Goal: Communication & Community: Share content

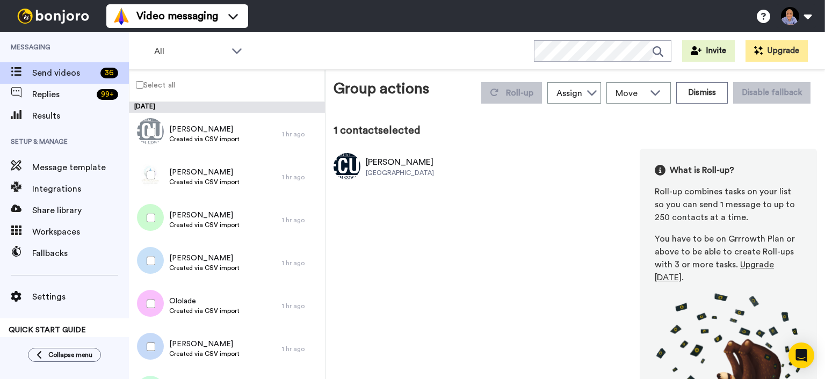
click at [152, 162] on div at bounding box center [148, 175] width 39 height 38
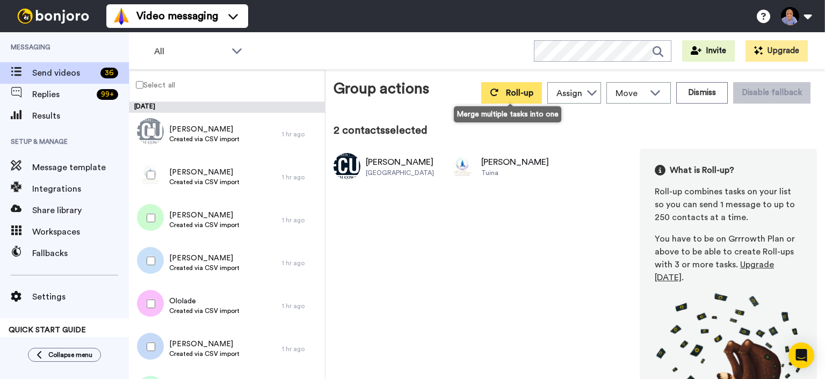
click at [516, 91] on span "Roll-up" at bounding box center [519, 93] width 27 height 9
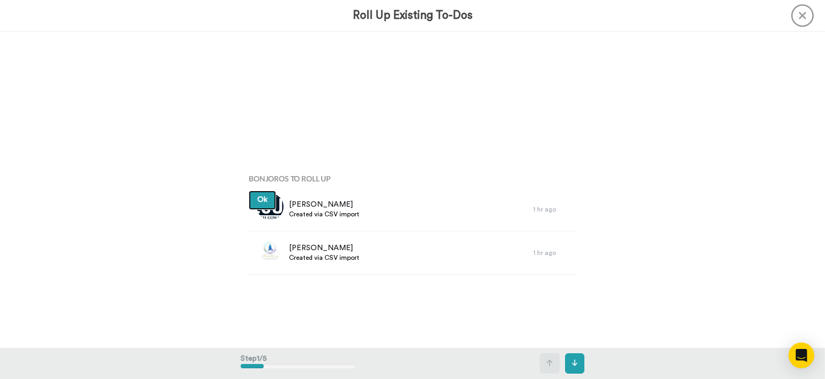
click at [268, 204] on button "Ok" at bounding box center [262, 200] width 27 height 19
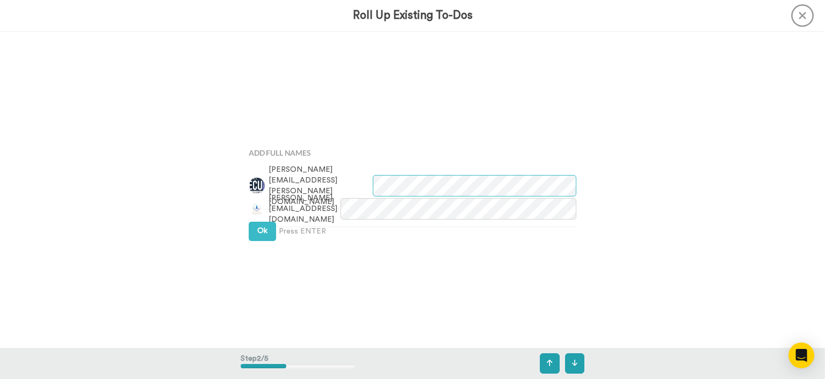
scroll to position [316, 0]
click at [270, 220] on button "Ok" at bounding box center [262, 229] width 27 height 19
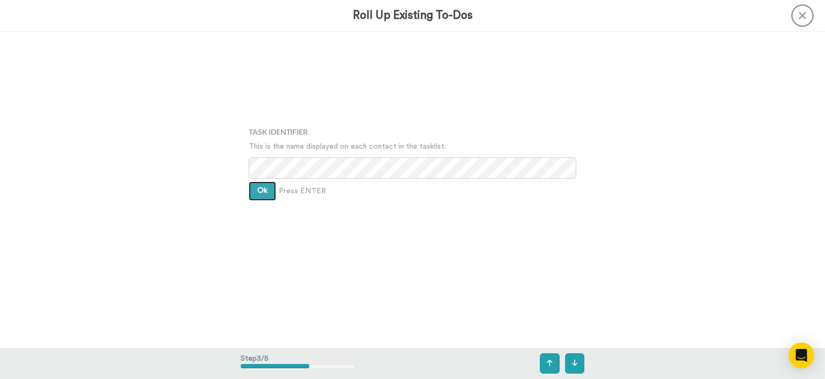
click at [270, 201] on button "Ok" at bounding box center [262, 191] width 27 height 19
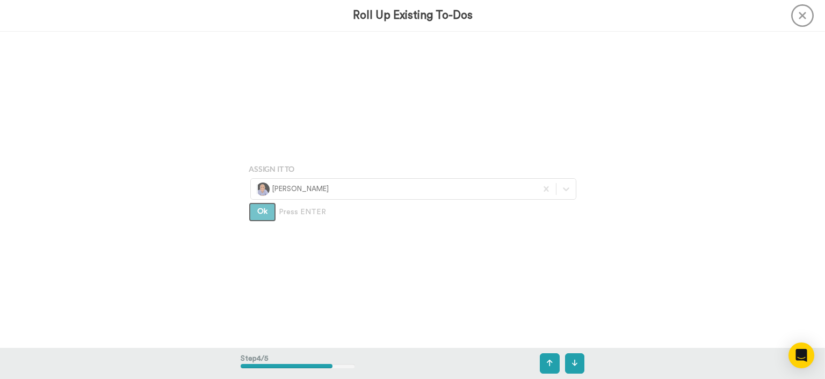
click at [270, 220] on button "Ok" at bounding box center [262, 212] width 27 height 19
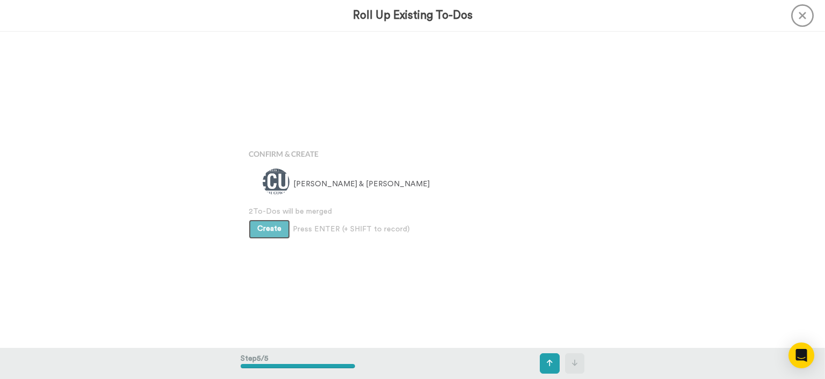
scroll to position [1265, 0]
click at [270, 220] on button "Create" at bounding box center [269, 228] width 41 height 19
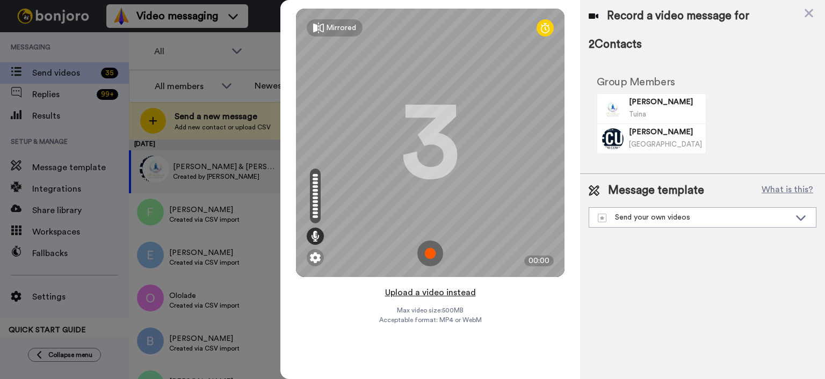
click at [463, 290] on button "Upload a video instead" at bounding box center [430, 293] width 97 height 14
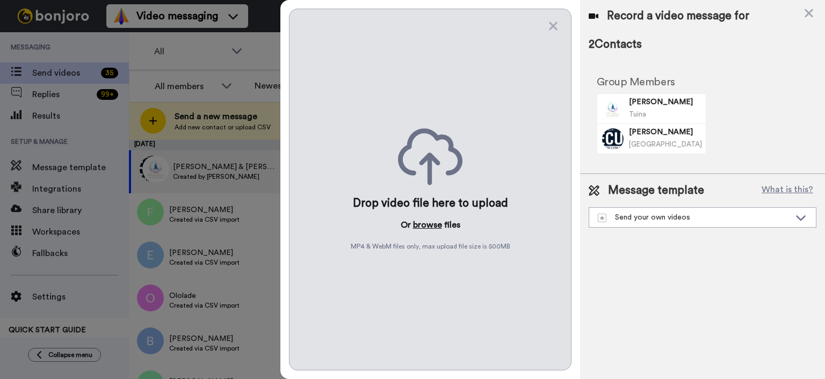
click at [426, 221] on button "browse" at bounding box center [427, 225] width 29 height 13
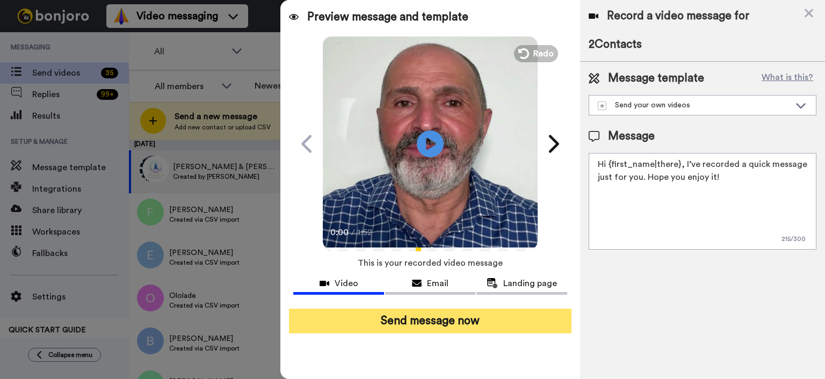
click at [505, 328] on button "Send message now" at bounding box center [430, 321] width 283 height 25
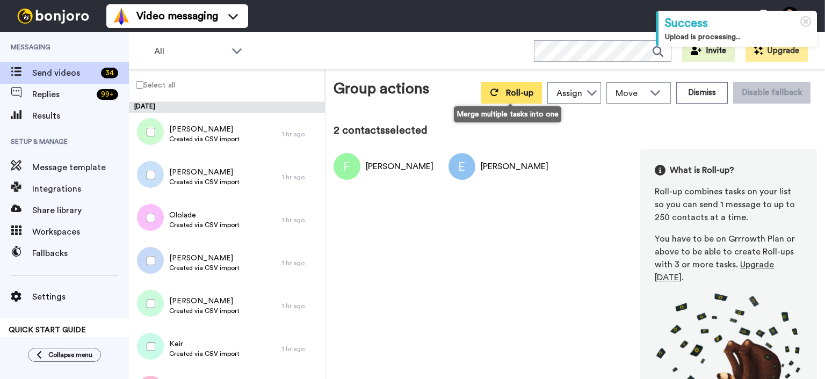
click at [513, 93] on span "Roll-up" at bounding box center [519, 93] width 27 height 9
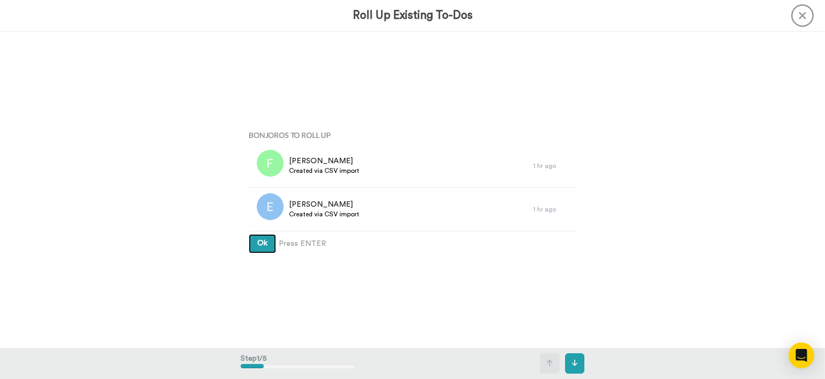
click at [265, 245] on span "Ok" at bounding box center [262, 244] width 10 height 8
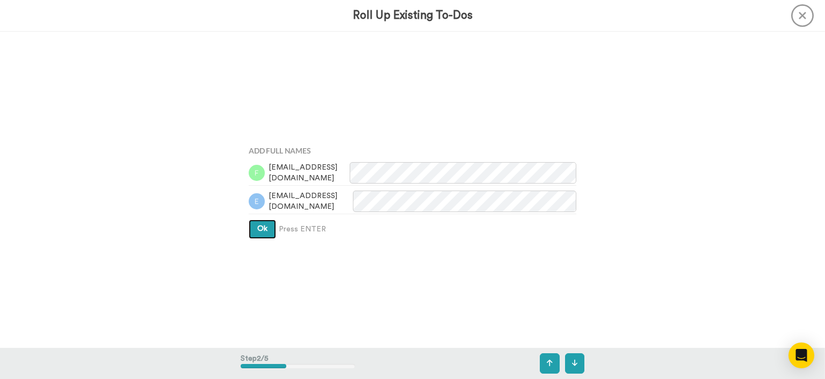
click at [265, 228] on span "Ok" at bounding box center [262, 229] width 10 height 8
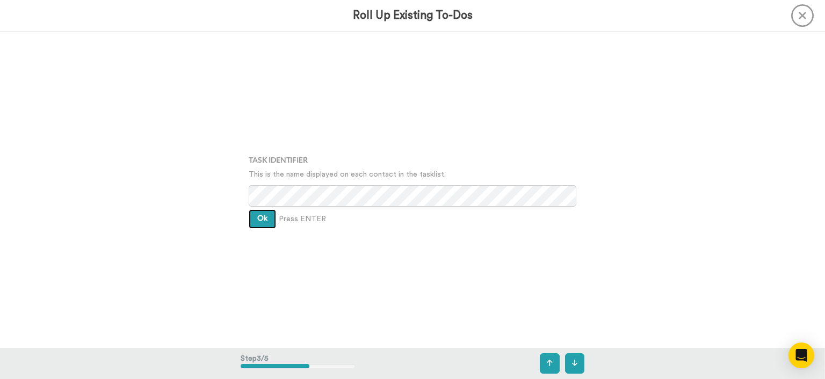
drag, startPoint x: 265, startPoint y: 227, endPoint x: 264, endPoint y: 215, distance: 11.9
click at [265, 220] on button "Ok" at bounding box center [262, 219] width 27 height 19
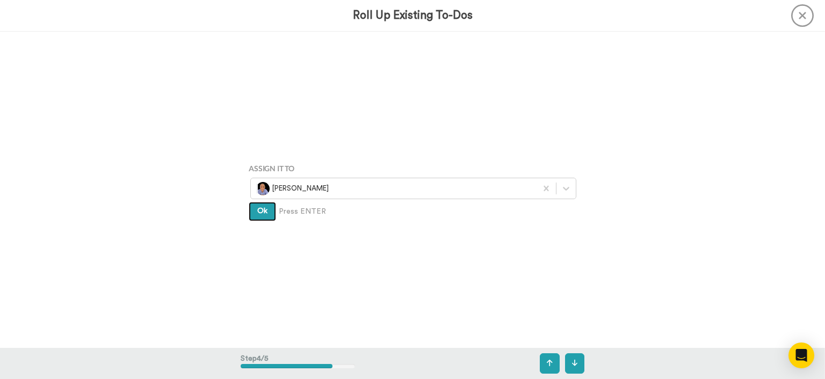
click at [264, 215] on button "Ok" at bounding box center [262, 211] width 27 height 19
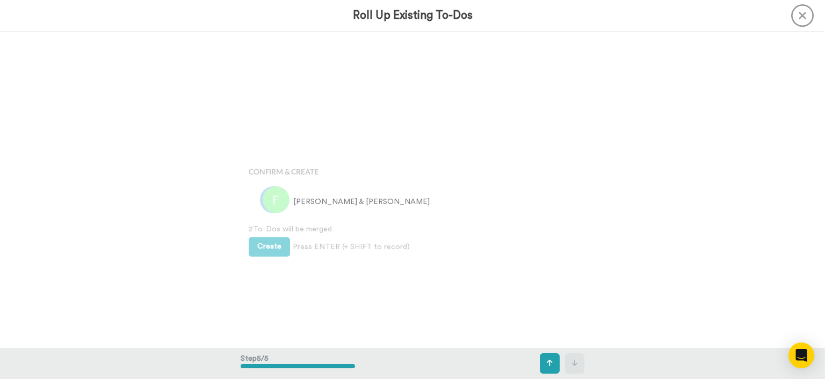
scroll to position [1265, 0]
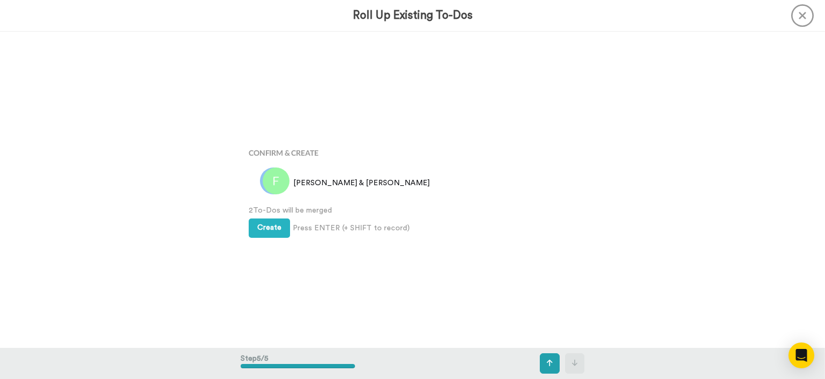
click at [264, 214] on span "2 To-Dos will be merged" at bounding box center [413, 210] width 328 height 11
click at [263, 220] on button "Create" at bounding box center [269, 228] width 41 height 19
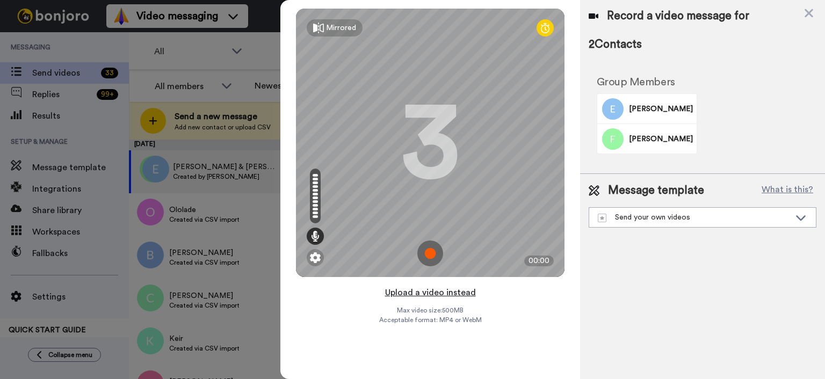
click at [442, 289] on button "Upload a video instead" at bounding box center [430, 293] width 97 height 14
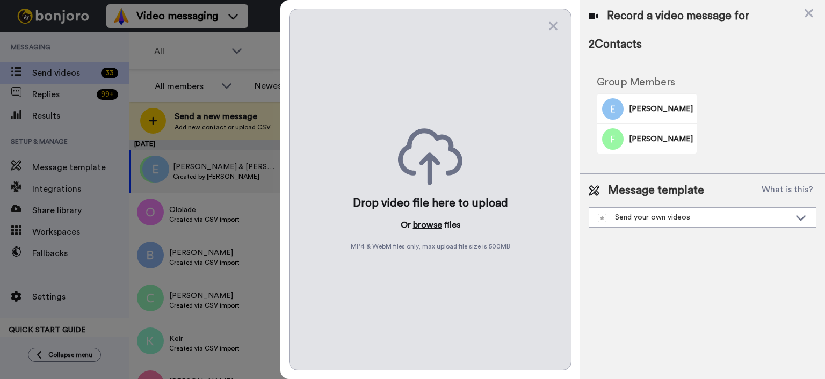
click at [441, 220] on button "browse" at bounding box center [427, 225] width 29 height 13
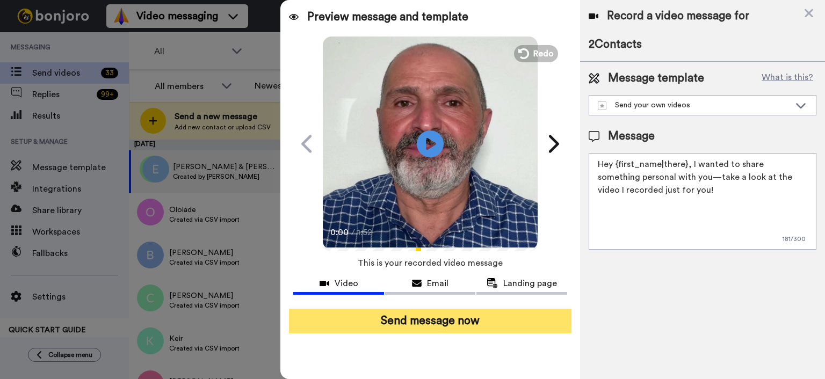
click at [506, 320] on button "Send message now" at bounding box center [430, 321] width 283 height 25
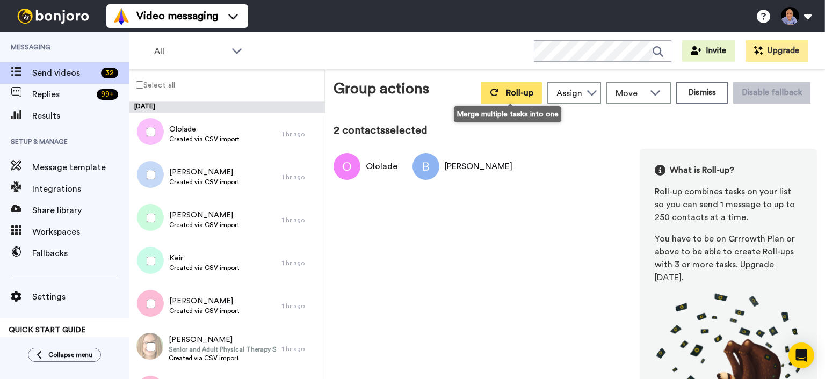
click at [503, 96] on button "Roll-up" at bounding box center [511, 92] width 61 height 21
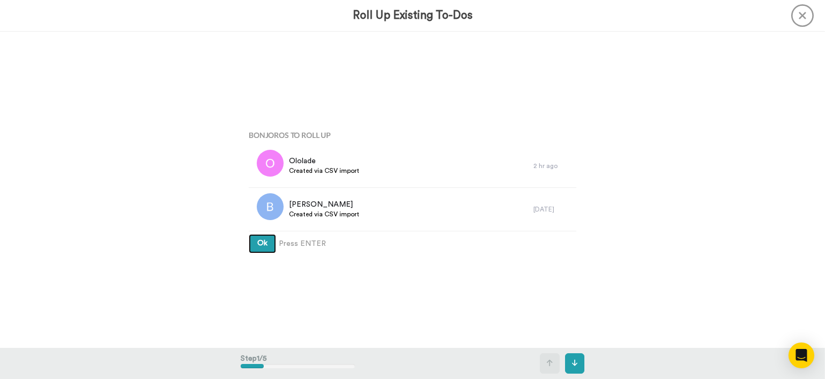
click at [265, 246] on span "Ok" at bounding box center [262, 244] width 10 height 8
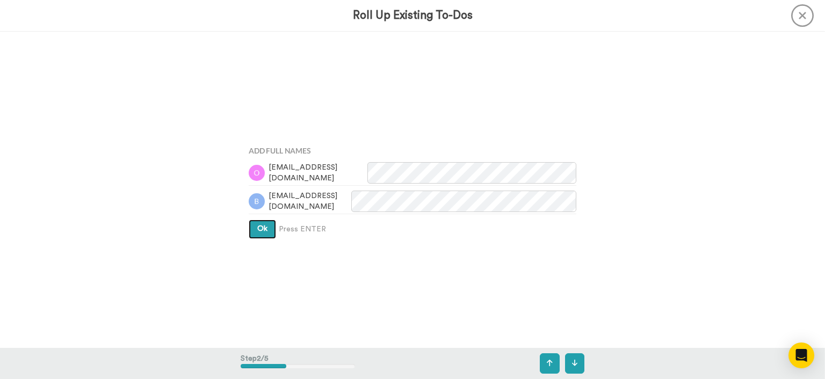
click at [266, 235] on button "Ok" at bounding box center [262, 229] width 27 height 19
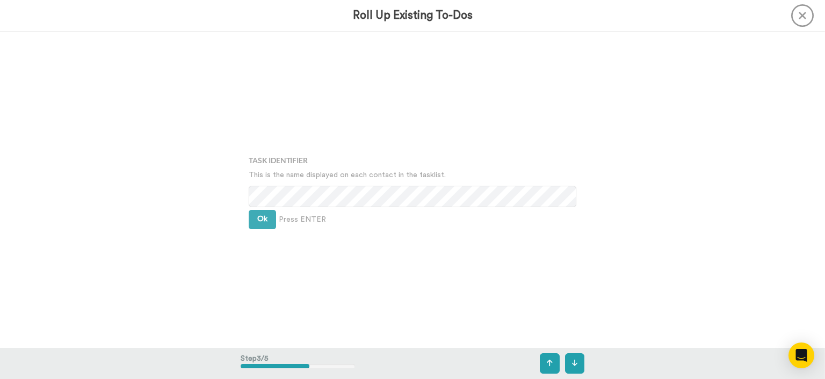
click at [265, 230] on div "Task Identifier This is the name displayed on each contact in the tasklist. Ok …" at bounding box center [413, 191] width 344 height 190
click at [259, 220] on span "Ok" at bounding box center [262, 219] width 10 height 8
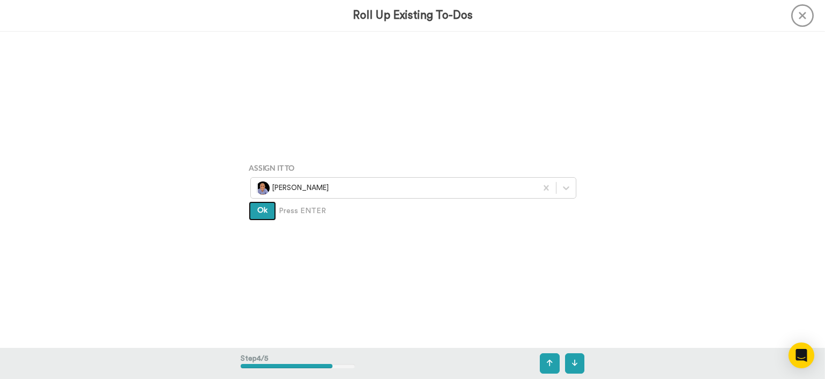
click at [258, 203] on button "Ok" at bounding box center [262, 210] width 27 height 19
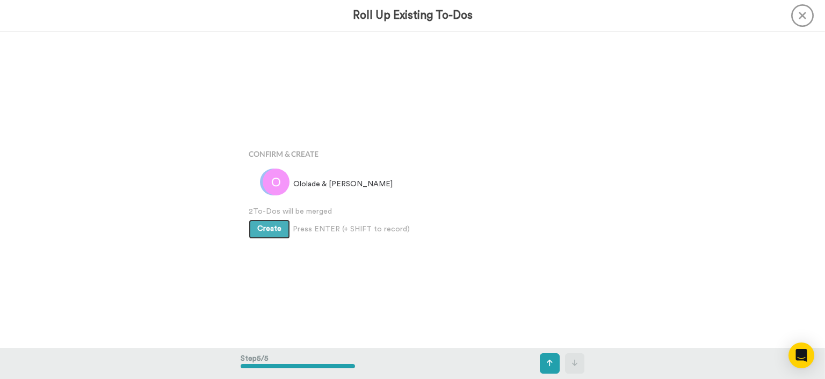
scroll to position [1265, 0]
click at [260, 227] on span "Create" at bounding box center [269, 228] width 24 height 8
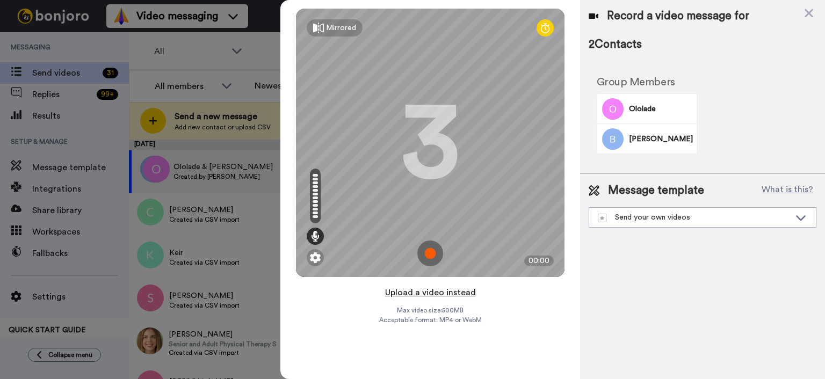
click at [420, 298] on button "Upload a video instead" at bounding box center [430, 293] width 97 height 14
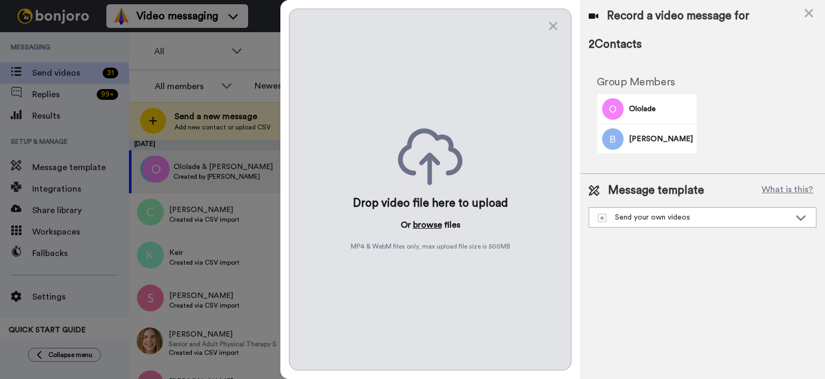
click at [440, 227] on button "browse" at bounding box center [427, 225] width 29 height 13
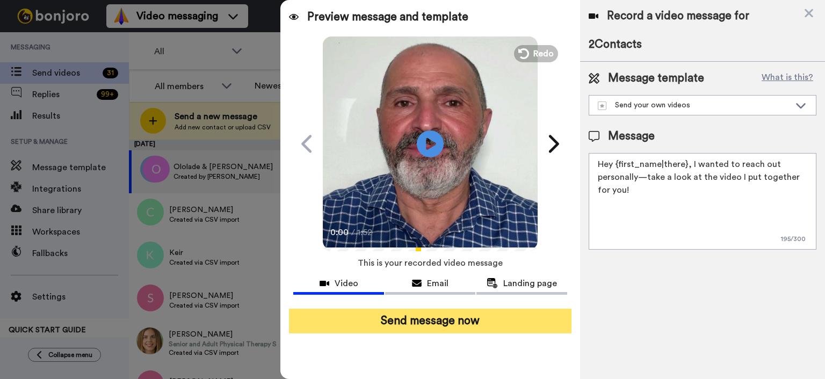
click at [480, 315] on button "Send message now" at bounding box center [430, 321] width 283 height 25
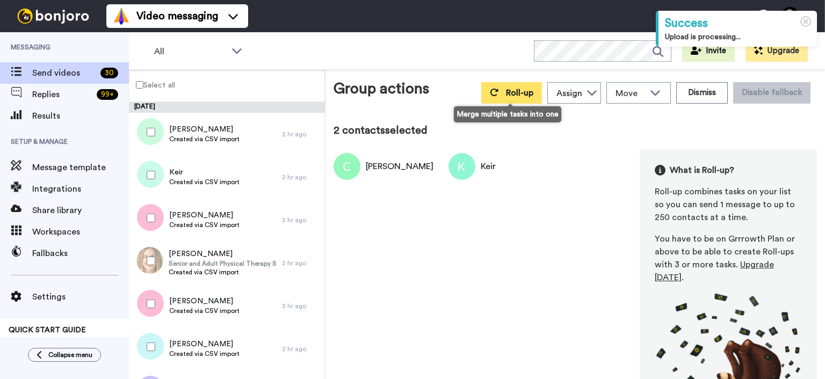
click at [500, 99] on button "Roll-up" at bounding box center [511, 92] width 61 height 21
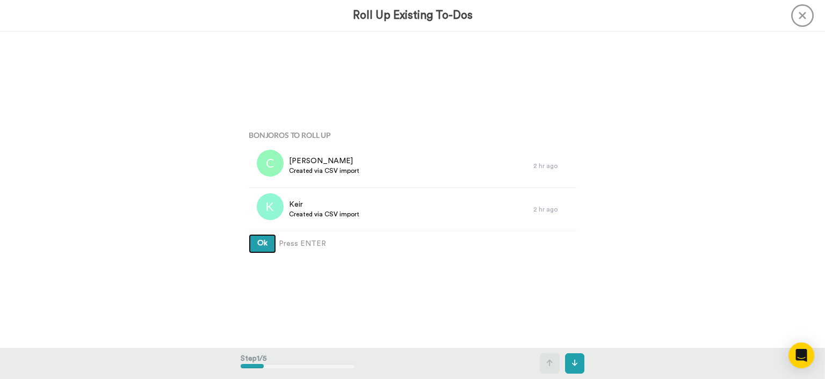
click at [271, 235] on button "Ok" at bounding box center [262, 243] width 27 height 19
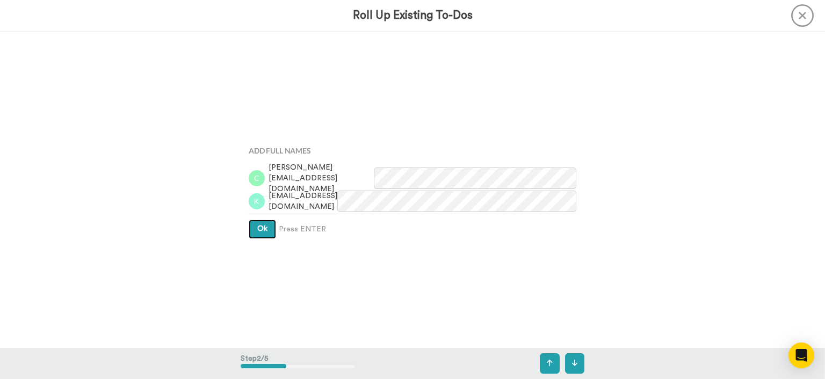
click at [263, 229] on span "Ok" at bounding box center [262, 229] width 10 height 8
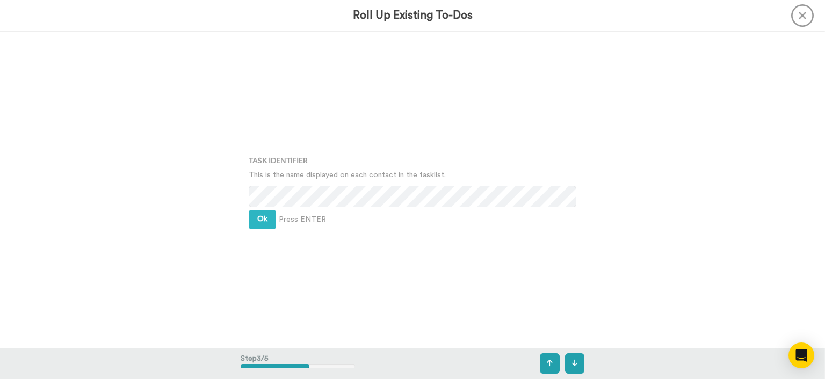
click at [257, 209] on div "Task Identifier This is the name displayed on each contact in the tasklist. Ok …" at bounding box center [413, 191] width 344 height 190
click at [258, 217] on span "Ok" at bounding box center [262, 219] width 10 height 8
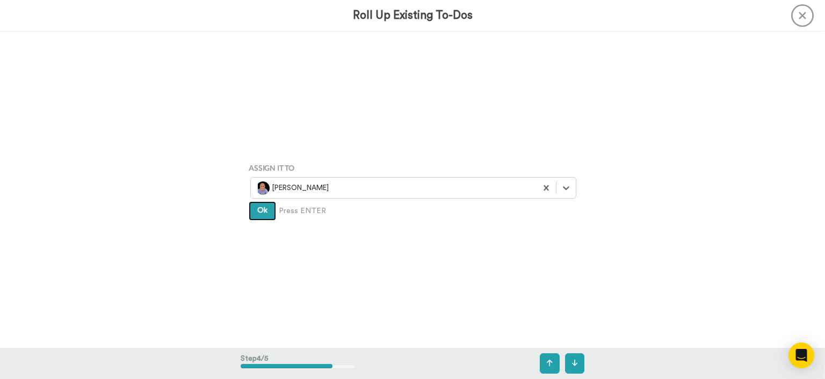
click at [258, 217] on button "Ok" at bounding box center [262, 210] width 27 height 19
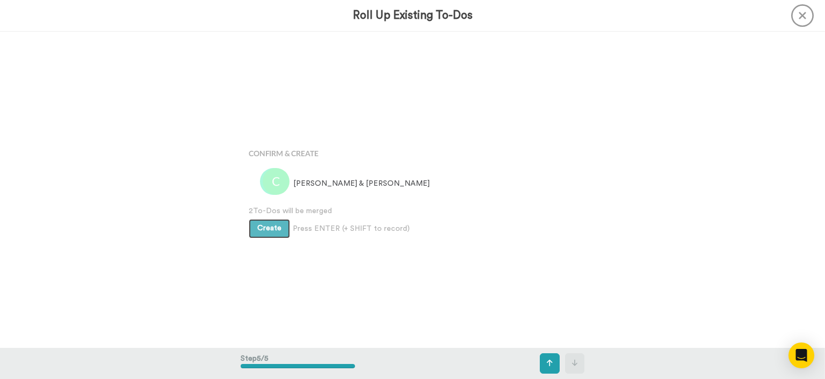
scroll to position [1265, 0]
click at [258, 213] on span "2 To-Dos will be merged" at bounding box center [413, 210] width 328 height 11
click at [263, 226] on span "Create" at bounding box center [269, 228] width 24 height 8
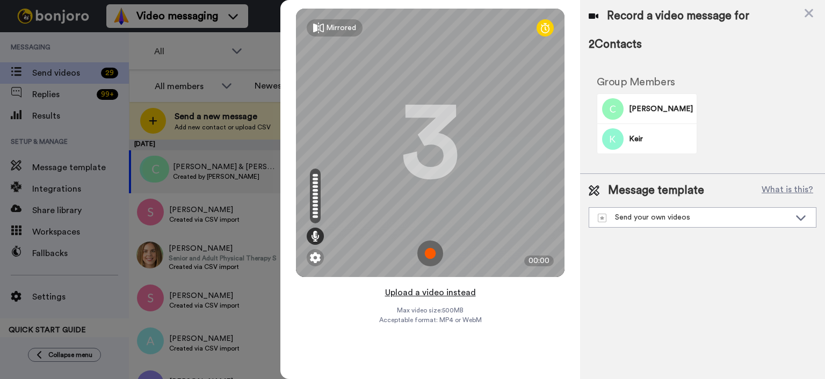
click at [422, 289] on button "Upload a video instead" at bounding box center [430, 293] width 97 height 14
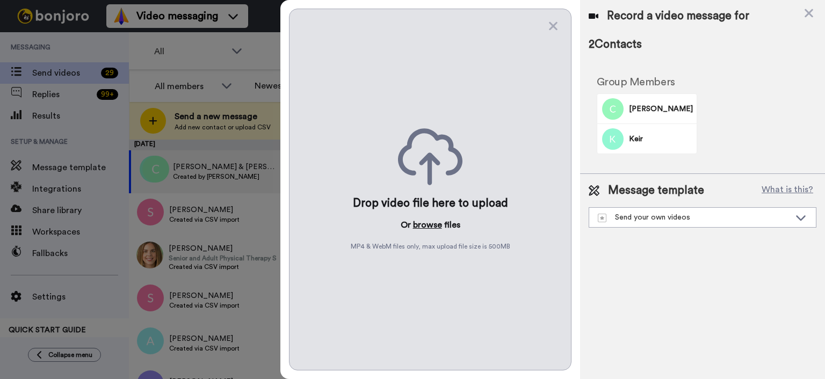
click at [437, 231] on button "browse" at bounding box center [427, 225] width 29 height 13
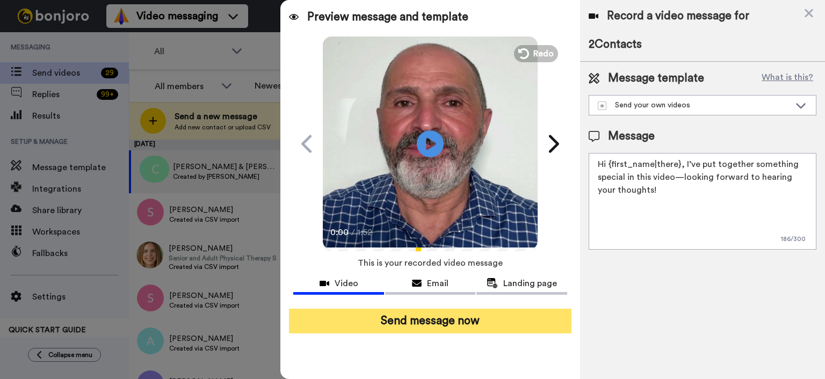
click at [507, 332] on button "Send message now" at bounding box center [430, 321] width 283 height 25
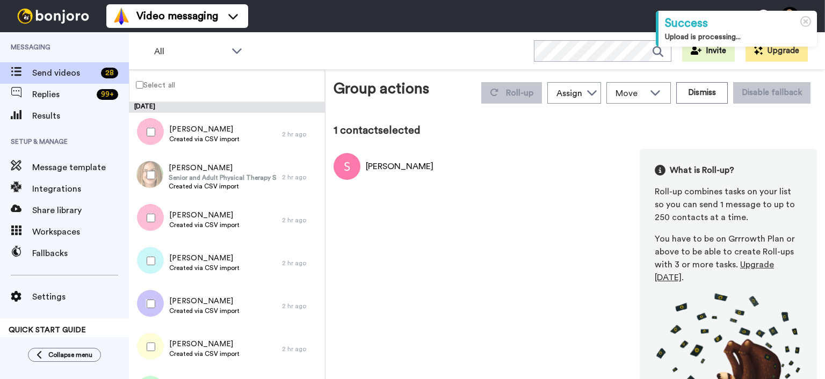
click at [156, 180] on div at bounding box center [148, 175] width 39 height 38
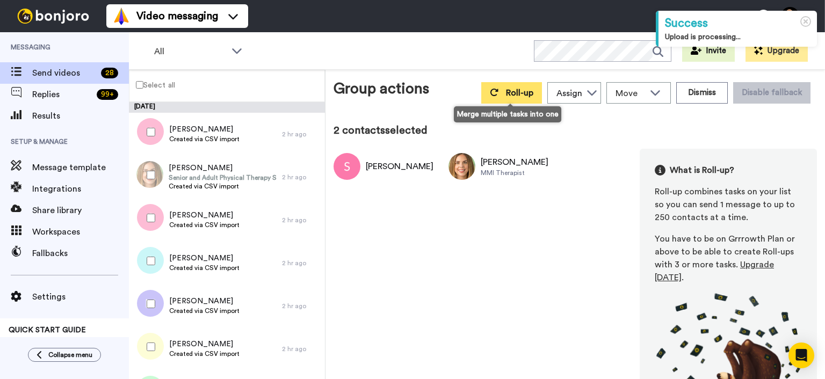
click at [518, 91] on span "Roll-up" at bounding box center [519, 93] width 27 height 9
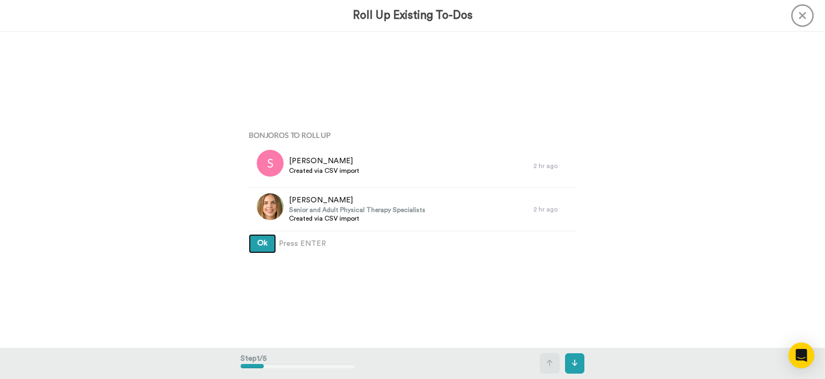
click at [255, 244] on button "Ok" at bounding box center [262, 243] width 27 height 19
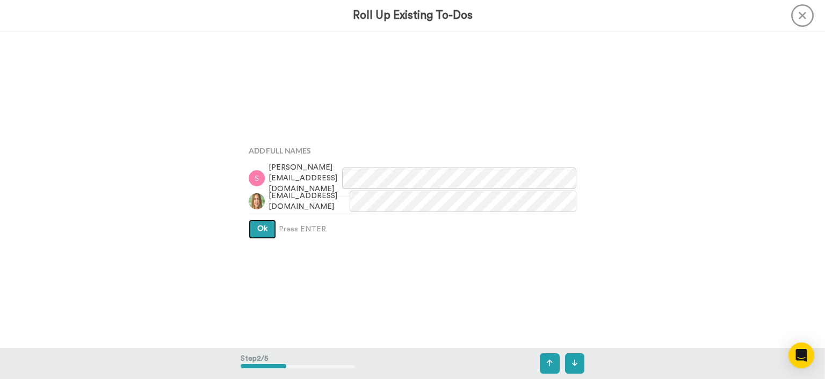
click at [258, 229] on span "Ok" at bounding box center [262, 229] width 10 height 8
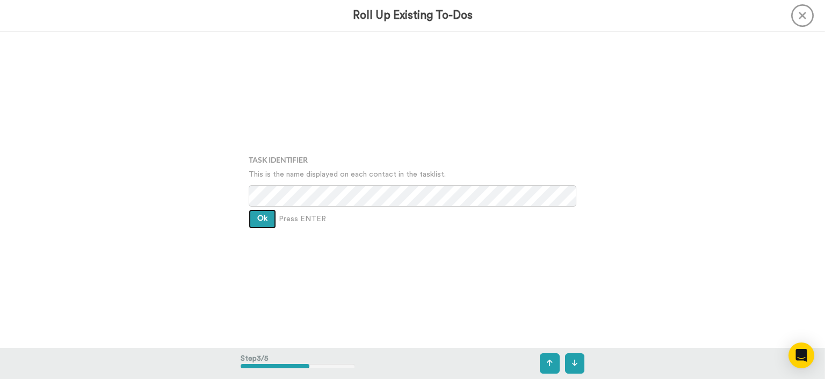
click at [254, 213] on button "Ok" at bounding box center [262, 219] width 27 height 19
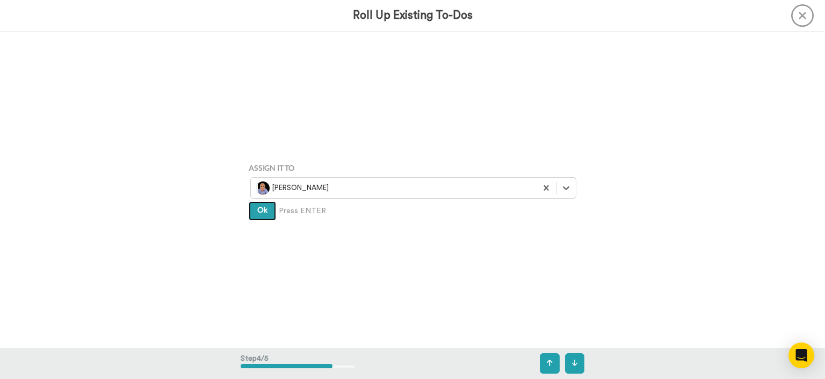
click at [254, 213] on button "Ok" at bounding box center [262, 210] width 27 height 19
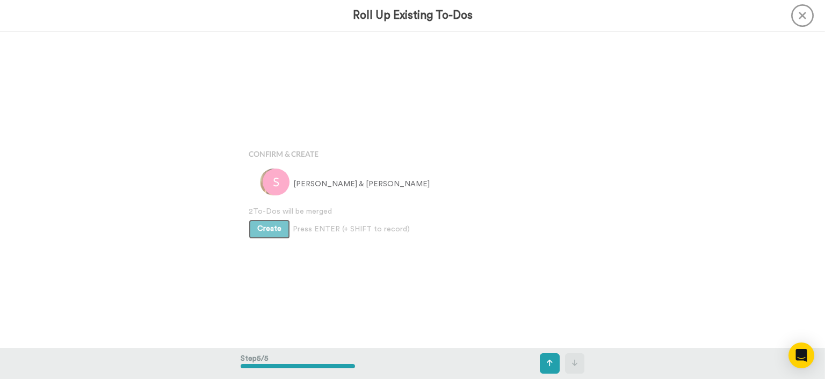
scroll to position [1265, 0]
click at [254, 213] on span "2 To-Dos will be merged" at bounding box center [413, 210] width 328 height 11
click at [261, 226] on span "Create" at bounding box center [269, 228] width 24 height 8
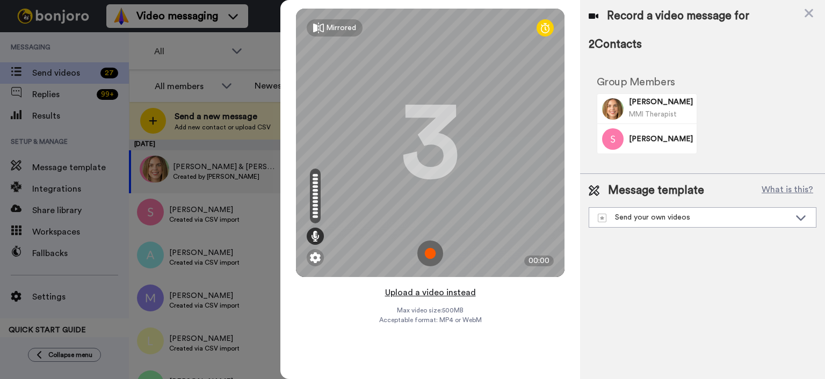
click at [452, 296] on button "Upload a video instead" at bounding box center [430, 293] width 97 height 14
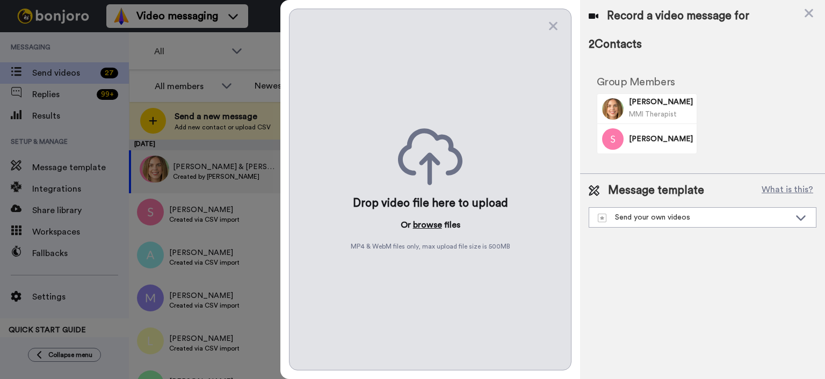
click at [432, 227] on button "browse" at bounding box center [427, 225] width 29 height 13
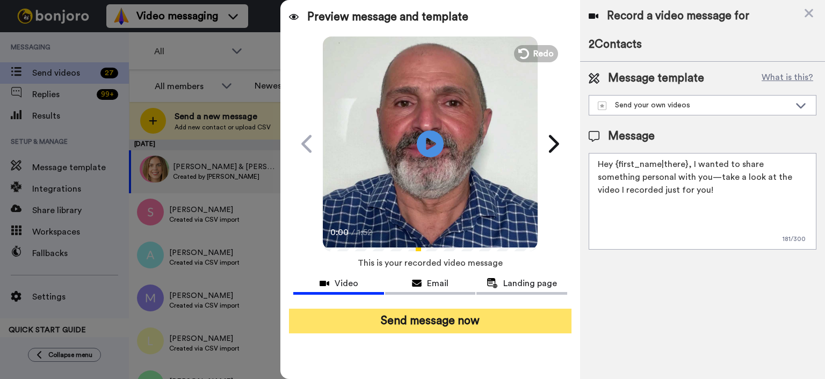
click at [494, 309] on button "Send message now" at bounding box center [430, 321] width 283 height 25
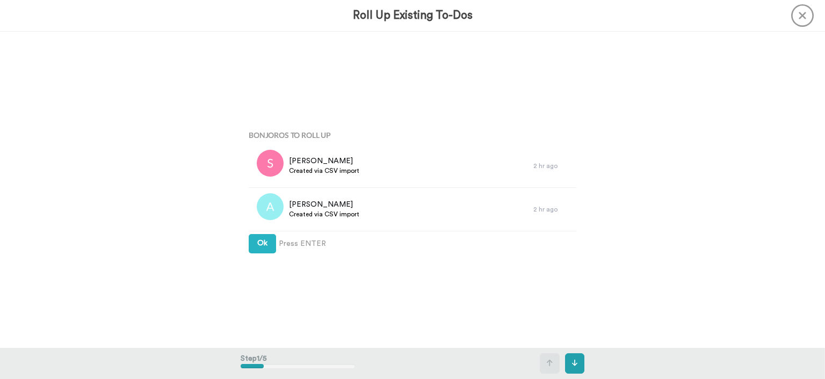
click at [257, 250] on button "Ok" at bounding box center [262, 243] width 27 height 19
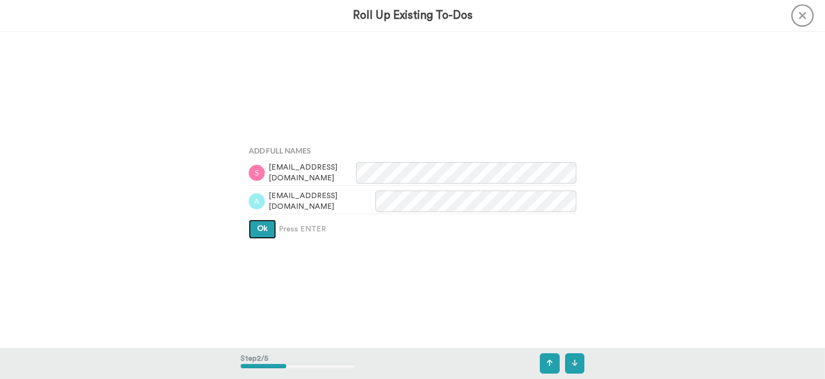
click at [257, 228] on button "Ok" at bounding box center [262, 229] width 27 height 19
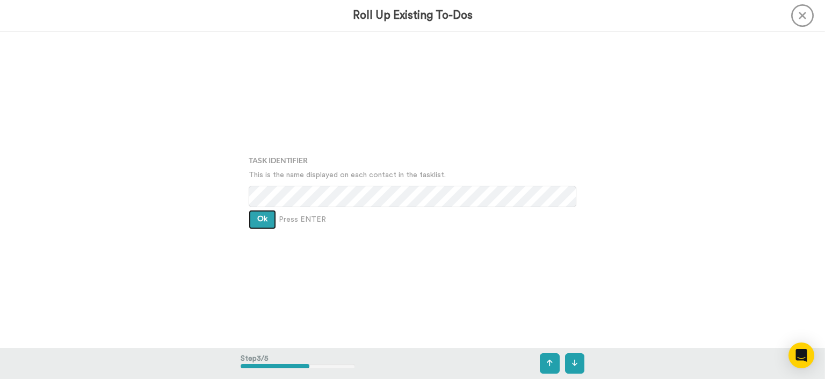
click at [257, 227] on button "Ok" at bounding box center [262, 219] width 27 height 19
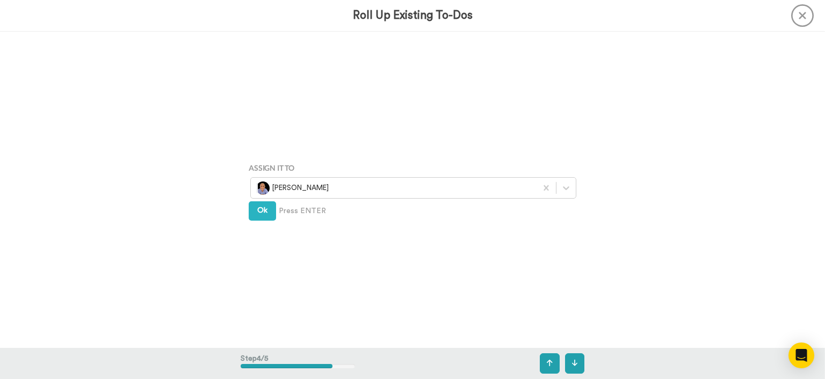
click at [257, 223] on div "Assign It To [PERSON_NAME] Ok Press ENTER" at bounding box center [413, 190] width 344 height 190
click at [258, 215] on button "Ok" at bounding box center [262, 210] width 27 height 19
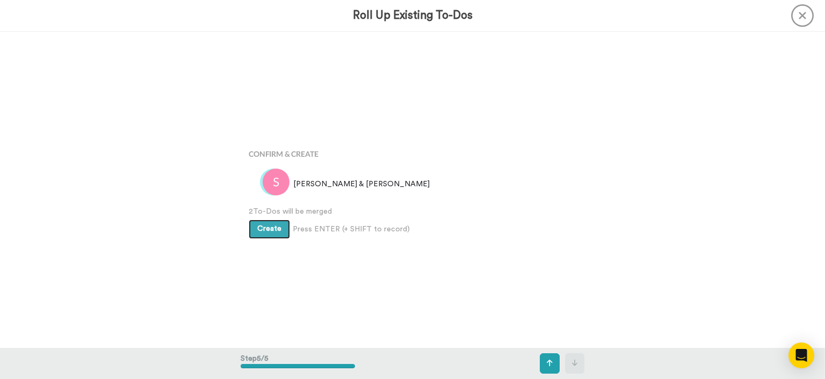
scroll to position [1265, 0]
click at [258, 215] on span "2 To-Dos will be merged" at bounding box center [413, 210] width 328 height 11
click at [260, 224] on button "Create" at bounding box center [269, 228] width 41 height 19
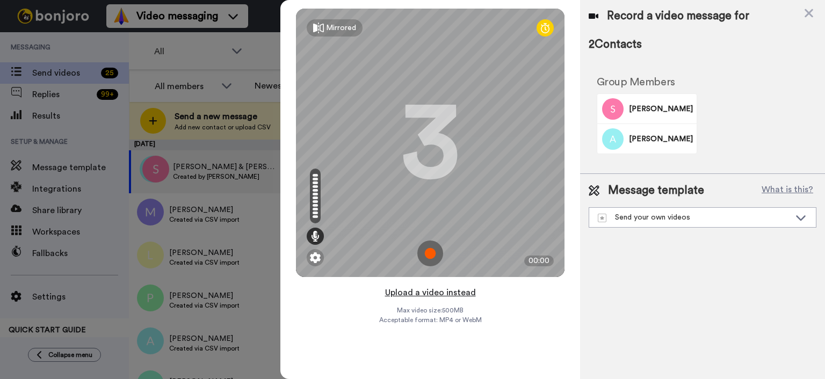
click at [443, 293] on button "Upload a video instead" at bounding box center [430, 293] width 97 height 14
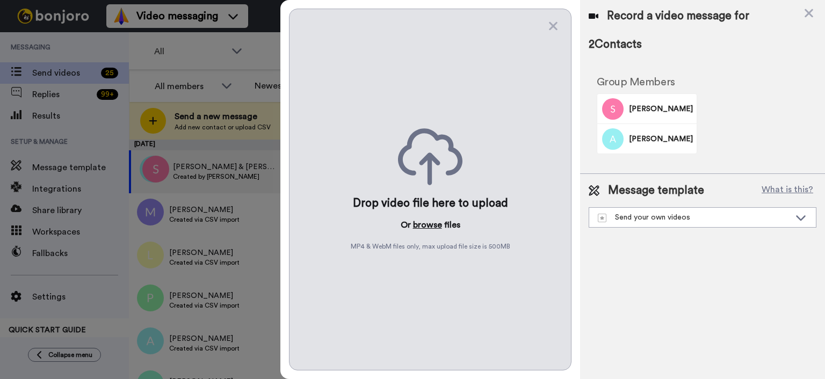
click at [436, 227] on button "browse" at bounding box center [427, 225] width 29 height 13
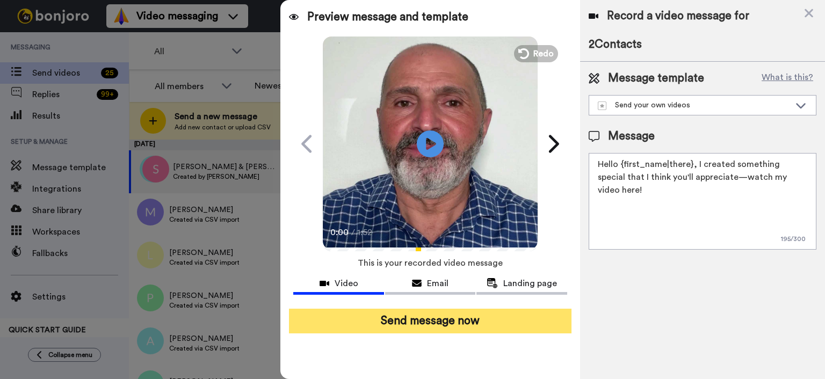
click at [433, 328] on button "Send message now" at bounding box center [430, 321] width 283 height 25
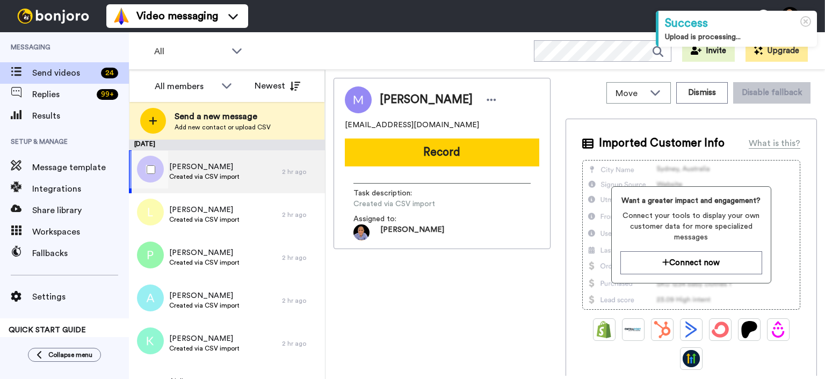
click at [141, 162] on div at bounding box center [148, 170] width 39 height 38
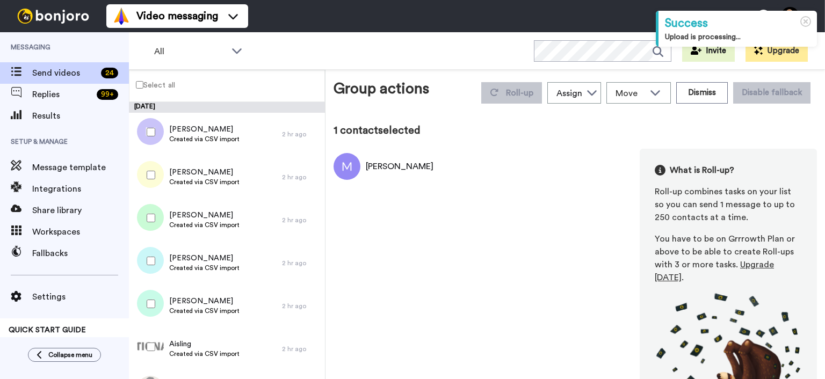
click at [153, 182] on div at bounding box center [148, 175] width 39 height 38
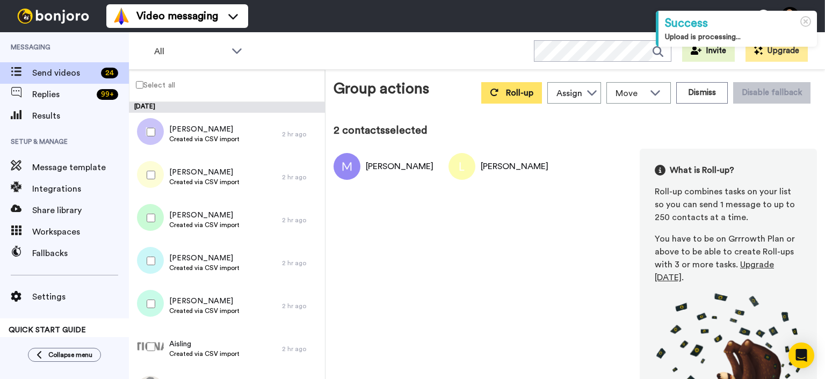
click at [517, 98] on button "Roll-up" at bounding box center [511, 92] width 61 height 21
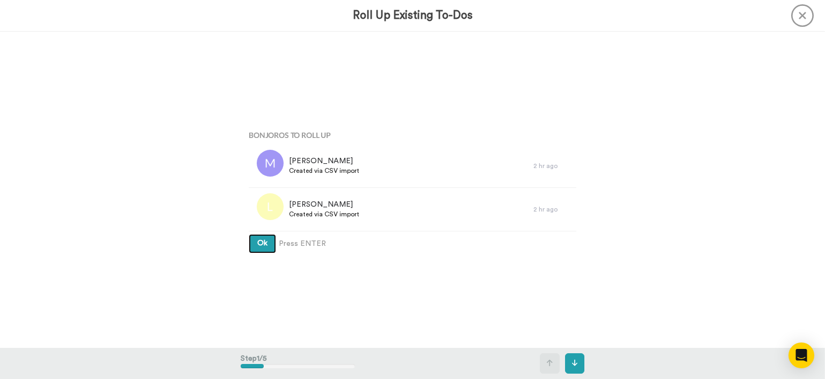
click at [277, 239] on div "Ok Press ENTER" at bounding box center [413, 243] width 328 height 19
click at [271, 249] on button "Ok" at bounding box center [262, 243] width 27 height 19
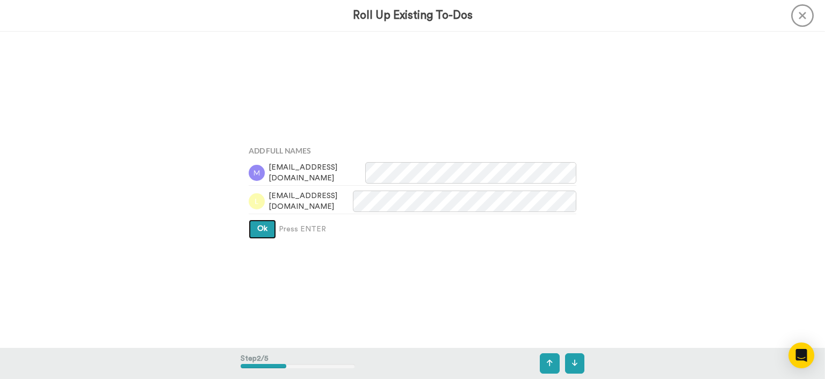
click at [262, 222] on button "Ok" at bounding box center [262, 229] width 27 height 19
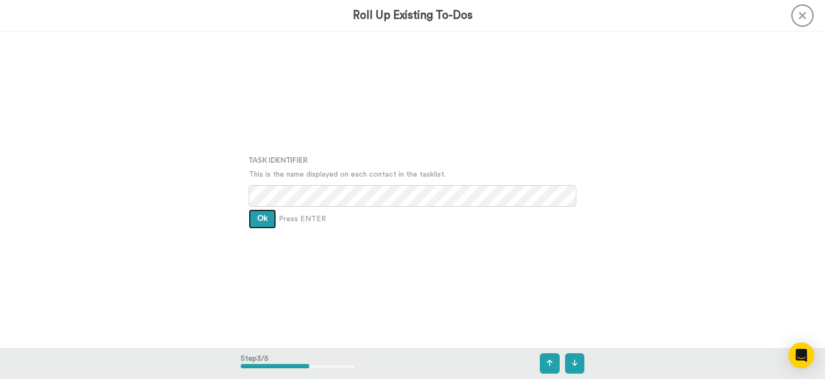
click at [262, 221] on span "Ok" at bounding box center [262, 219] width 10 height 8
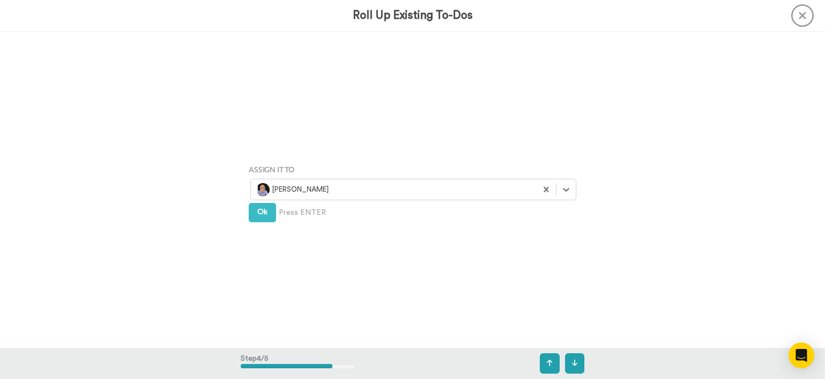
scroll to position [949, 0]
click at [262, 221] on div "Assign It To Wayne Mahmoud Ok Press ENTER" at bounding box center [413, 190] width 344 height 190
click at [262, 212] on span "Ok" at bounding box center [262, 211] width 10 height 8
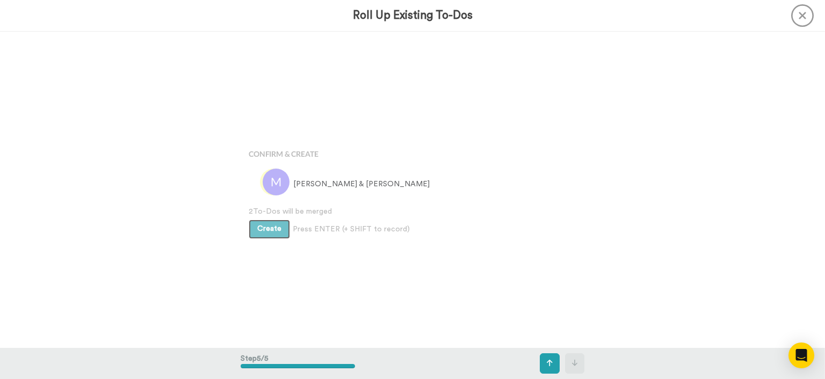
scroll to position [1265, 0]
click at [262, 212] on span "2 To-Dos will be merged" at bounding box center [413, 210] width 328 height 11
click at [272, 227] on span "Create" at bounding box center [269, 228] width 24 height 8
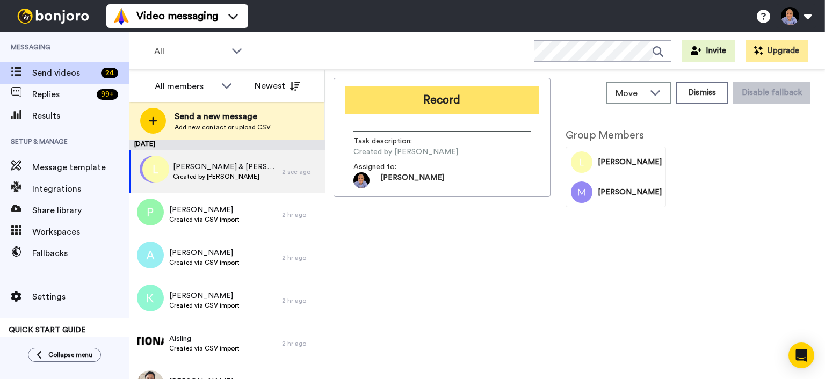
click at [485, 96] on button "Record" at bounding box center [442, 101] width 195 height 28
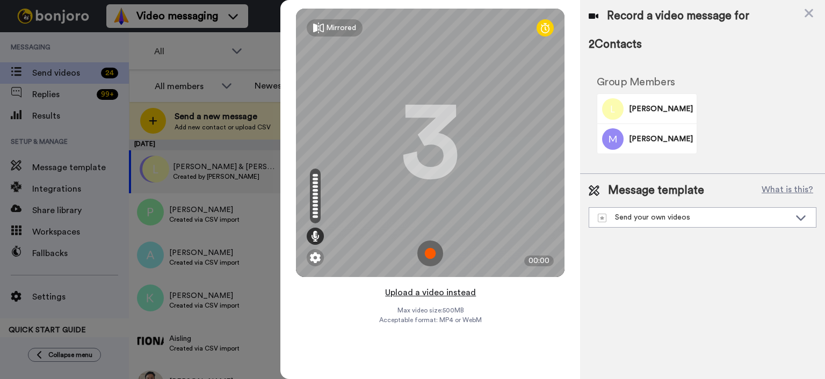
click at [452, 296] on button "Upload a video instead" at bounding box center [430, 293] width 97 height 14
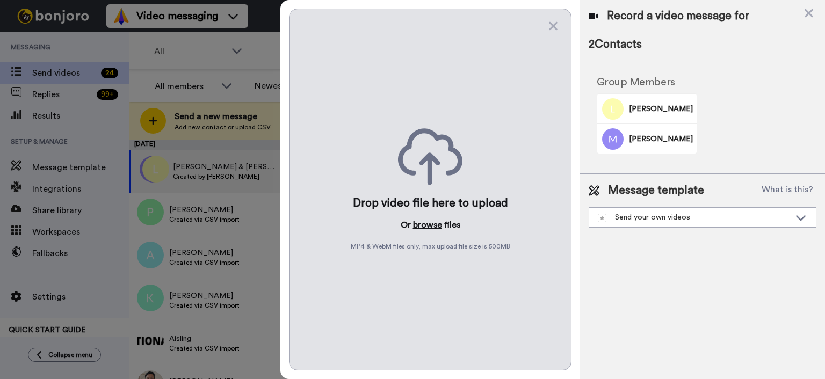
click at [441, 225] on button "browse" at bounding box center [427, 225] width 29 height 13
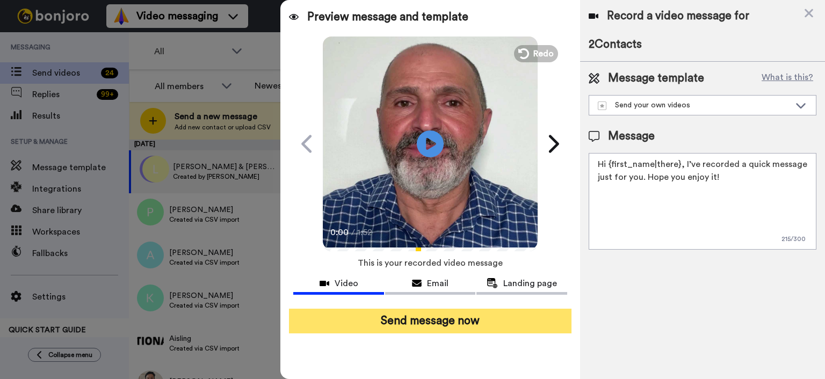
click at [385, 315] on button "Send message now" at bounding box center [430, 321] width 283 height 25
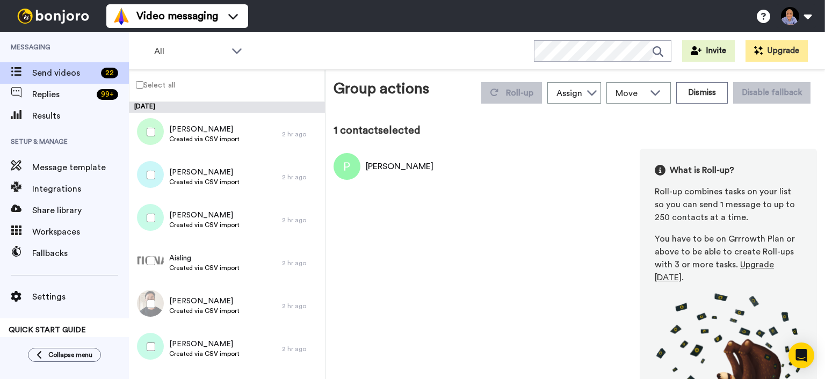
click at [151, 194] on div at bounding box center [148, 175] width 39 height 38
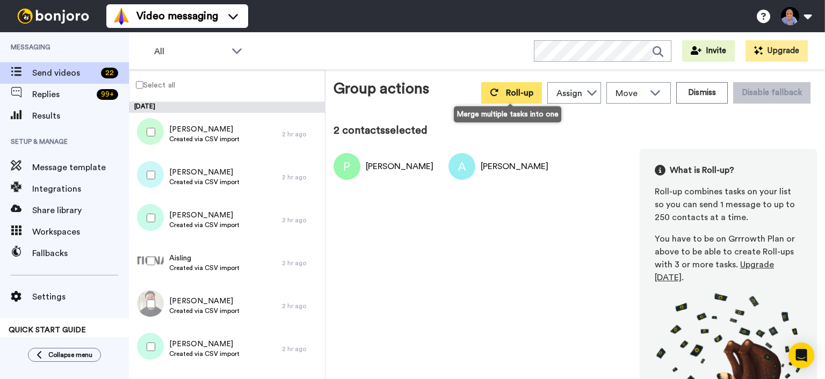
click at [498, 96] on button "Roll-up" at bounding box center [511, 92] width 61 height 21
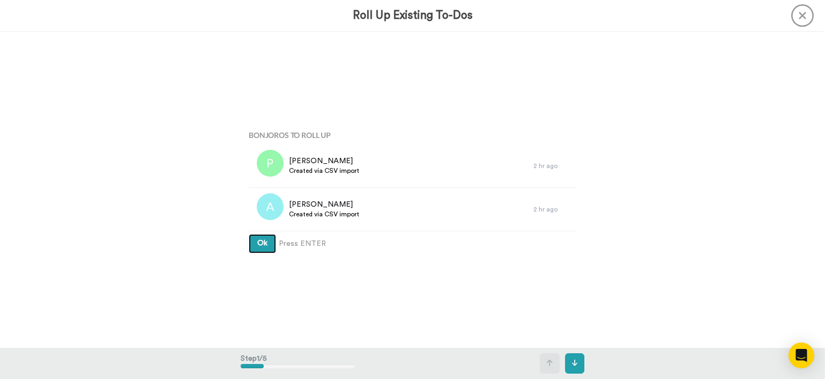
click at [265, 244] on span "Ok" at bounding box center [262, 244] width 10 height 8
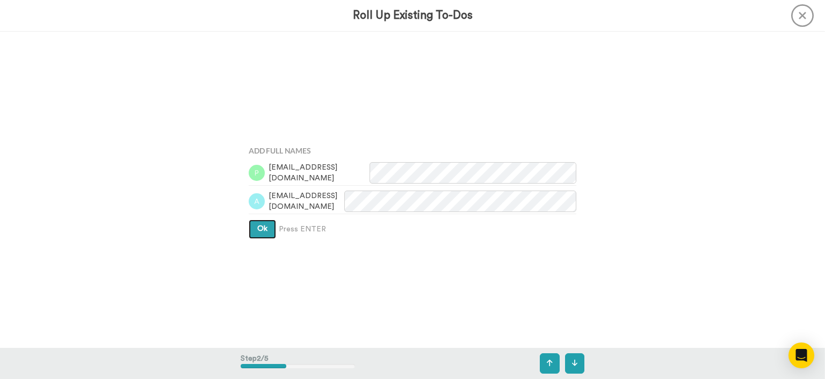
click at [259, 233] on button "Ok" at bounding box center [262, 229] width 27 height 19
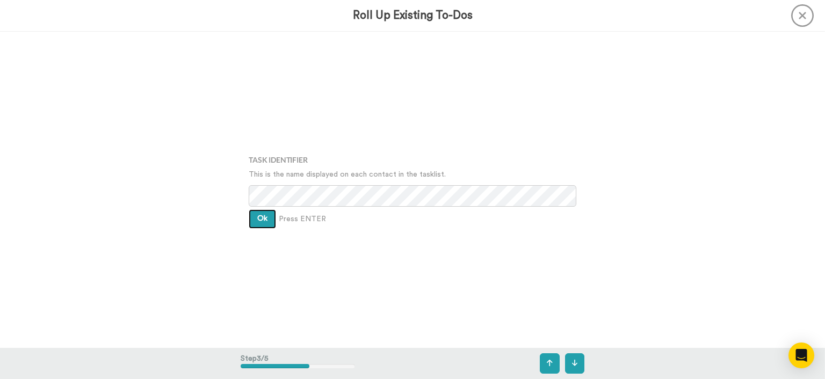
click at [259, 219] on span "Ok" at bounding box center [262, 219] width 10 height 8
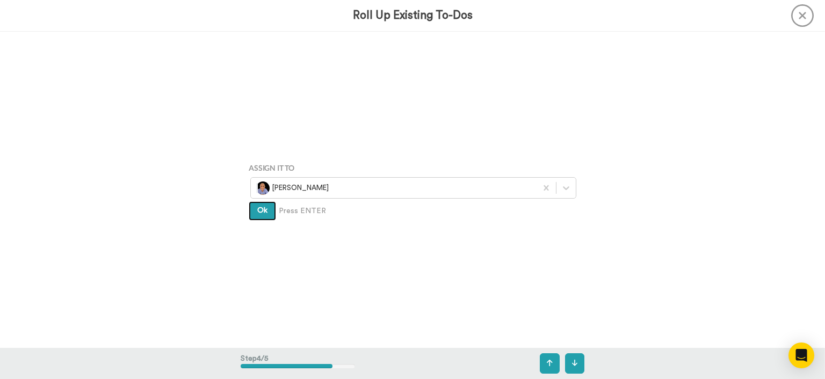
click at [259, 219] on button "Ok" at bounding box center [262, 210] width 27 height 19
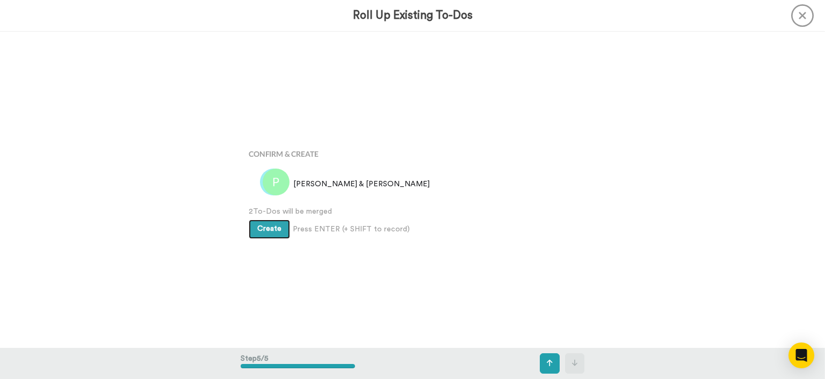
scroll to position [1265, 0]
click at [259, 219] on button "Create" at bounding box center [269, 228] width 41 height 19
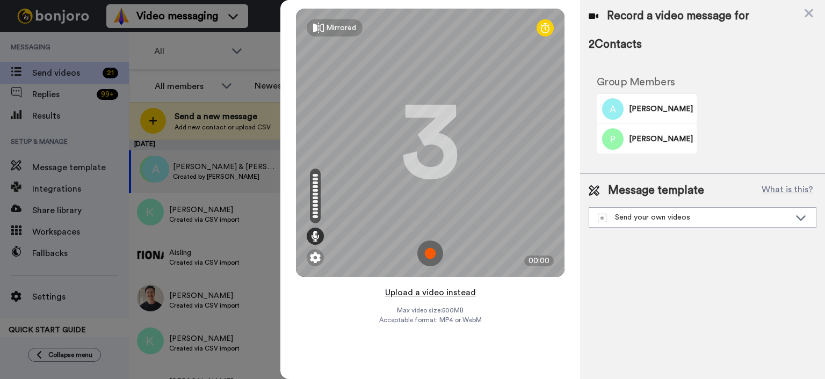
click at [422, 294] on button "Upload a video instead" at bounding box center [430, 293] width 97 height 14
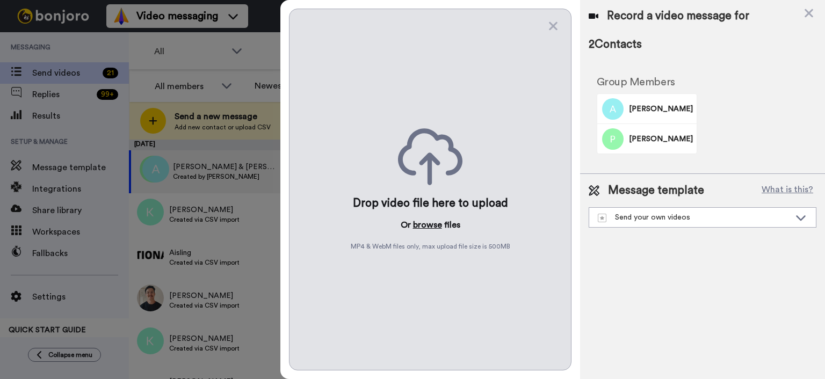
click at [420, 228] on button "browse" at bounding box center [427, 225] width 29 height 13
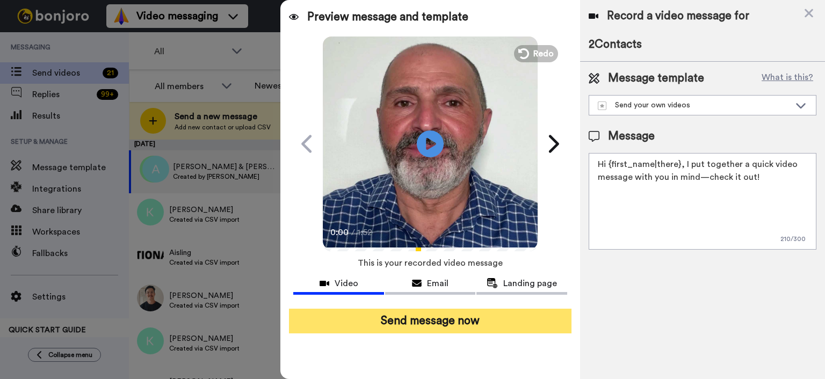
click at [546, 324] on button "Send message now" at bounding box center [430, 321] width 283 height 25
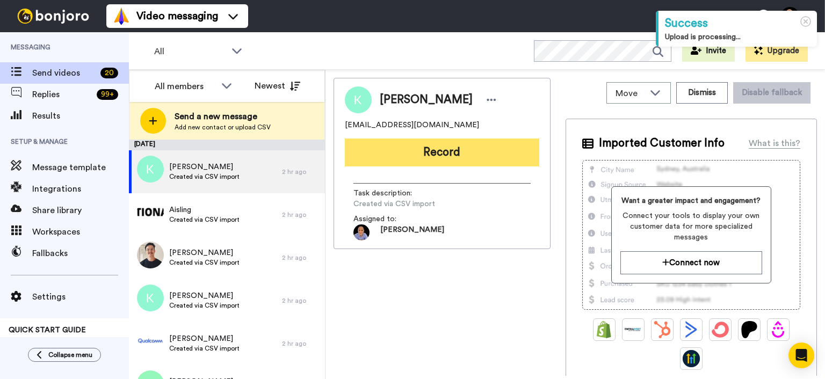
click at [488, 149] on button "Record" at bounding box center [442, 153] width 195 height 28
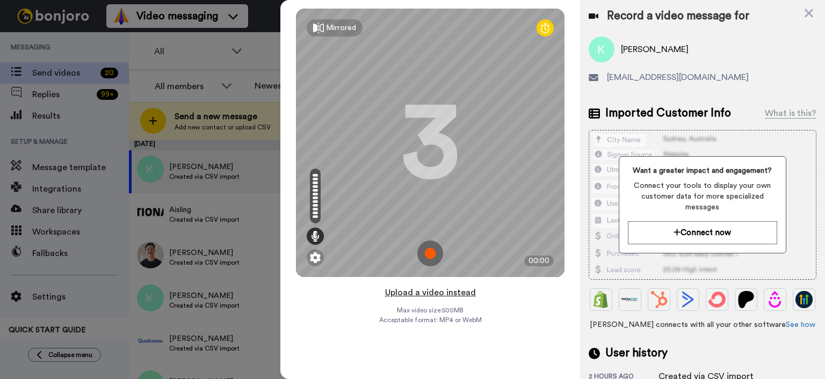
click at [434, 290] on button "Upload a video instead" at bounding box center [430, 293] width 97 height 14
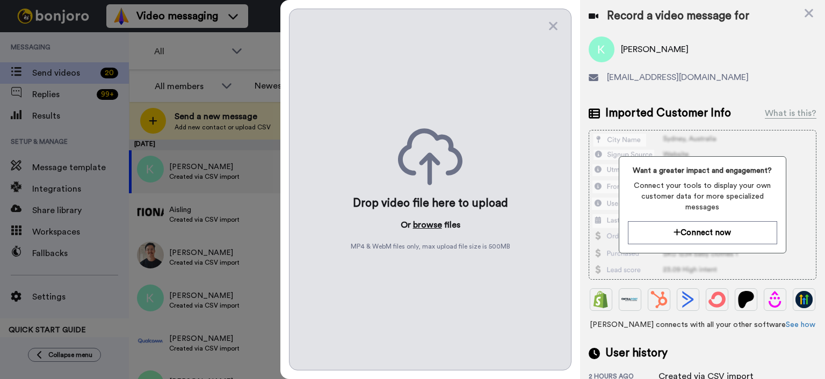
click at [433, 230] on button "browse" at bounding box center [427, 225] width 29 height 13
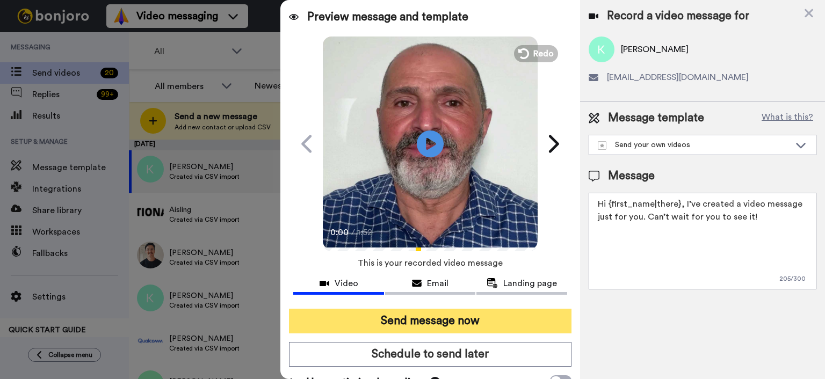
click at [532, 328] on button "Send message now" at bounding box center [430, 321] width 283 height 25
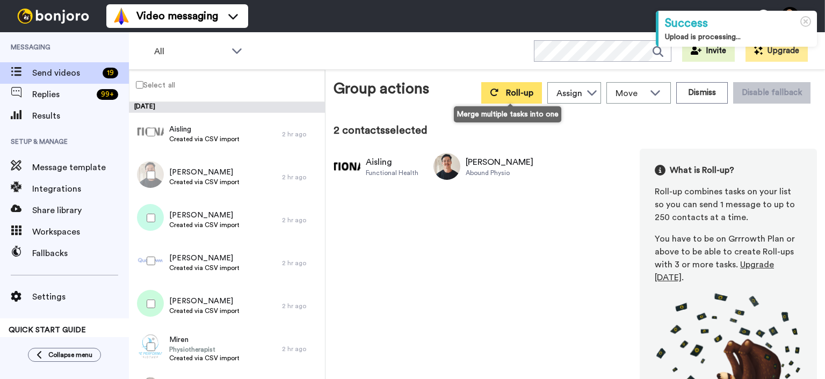
click at [510, 92] on span "Roll-up" at bounding box center [519, 93] width 27 height 9
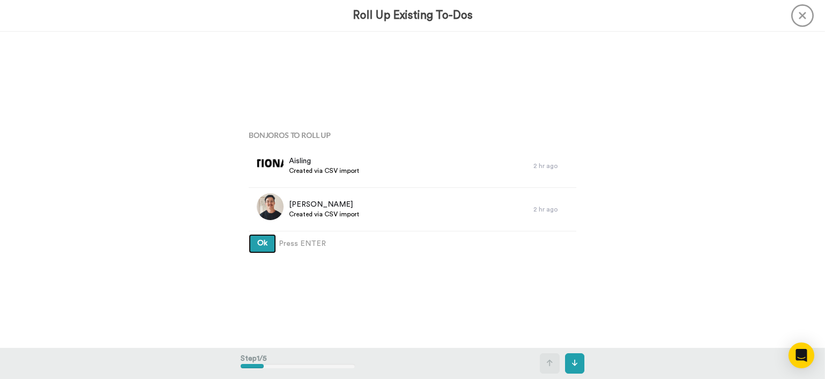
click at [264, 241] on span "Ok" at bounding box center [262, 244] width 10 height 8
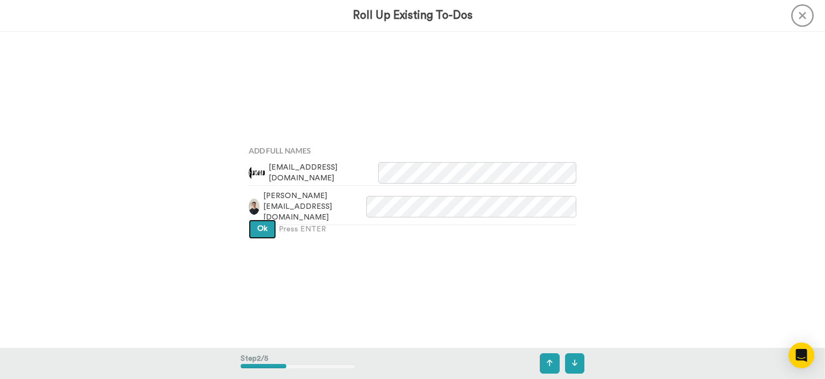
click at [264, 237] on button "Ok" at bounding box center [262, 229] width 27 height 19
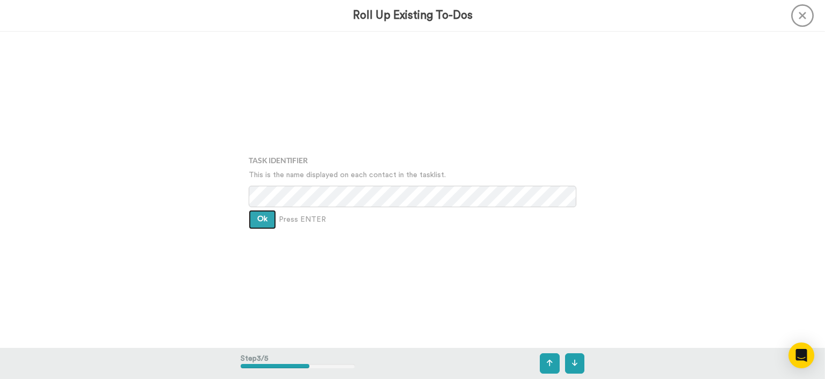
click at [264, 228] on button "Ok" at bounding box center [262, 219] width 27 height 19
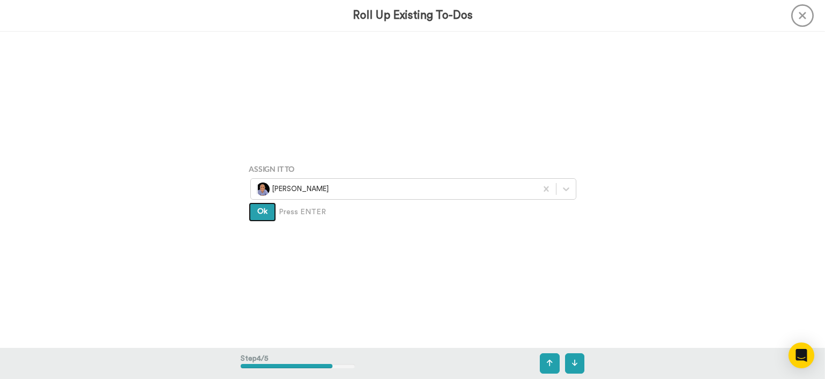
click at [263, 220] on button "Ok" at bounding box center [262, 212] width 27 height 19
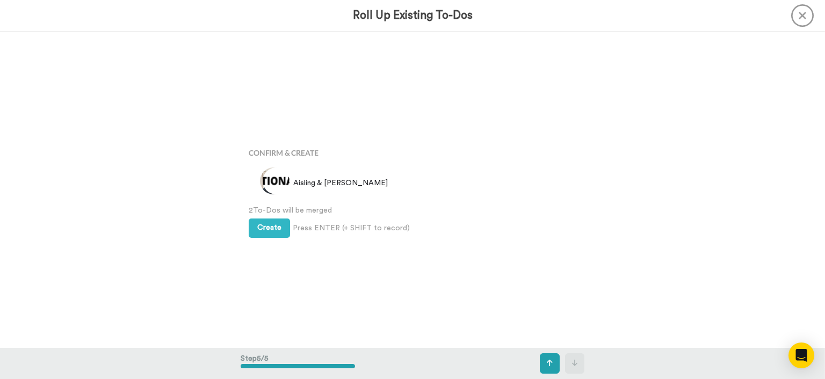
scroll to position [1265, 0]
click at [263, 216] on div "Create Press ENTER (+ SHIFT to record) Create & Add Another" at bounding box center [413, 227] width 328 height 22
click at [263, 225] on span "Create" at bounding box center [269, 228] width 24 height 8
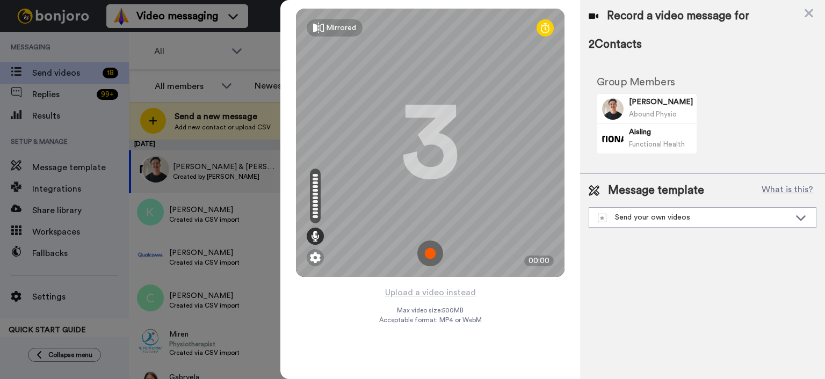
click at [433, 285] on div "Mirrored Redo 3 00:00" at bounding box center [430, 143] width 300 height 286
click at [433, 296] on button "Upload a video instead" at bounding box center [430, 293] width 97 height 14
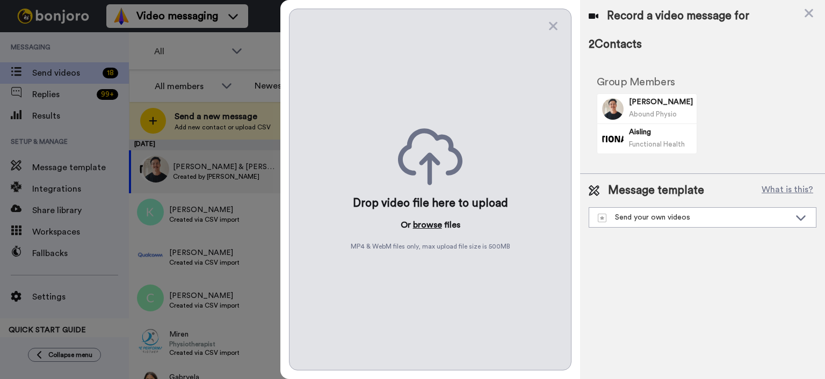
click at [419, 231] on button "browse" at bounding box center [427, 225] width 29 height 13
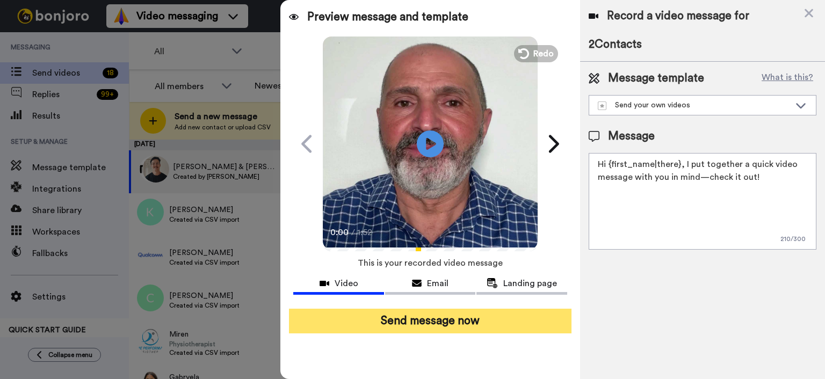
click at [497, 318] on button "Send message now" at bounding box center [430, 321] width 283 height 25
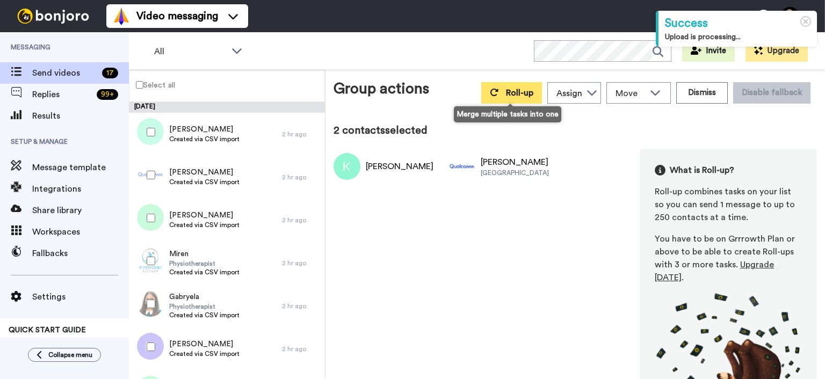
click at [524, 95] on span "Roll-up" at bounding box center [519, 93] width 27 height 9
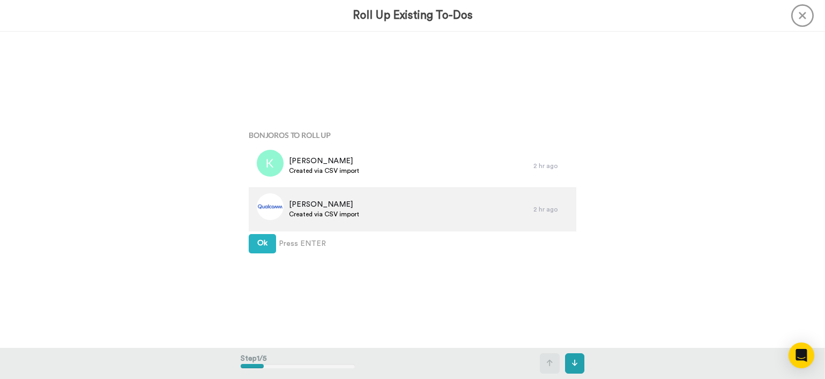
click at [271, 230] on div at bounding box center [267, 209] width 32 height 43
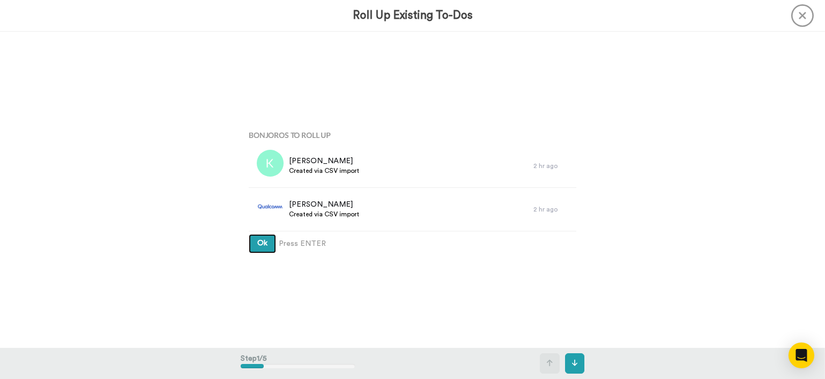
click at [268, 239] on button "Ok" at bounding box center [262, 243] width 27 height 19
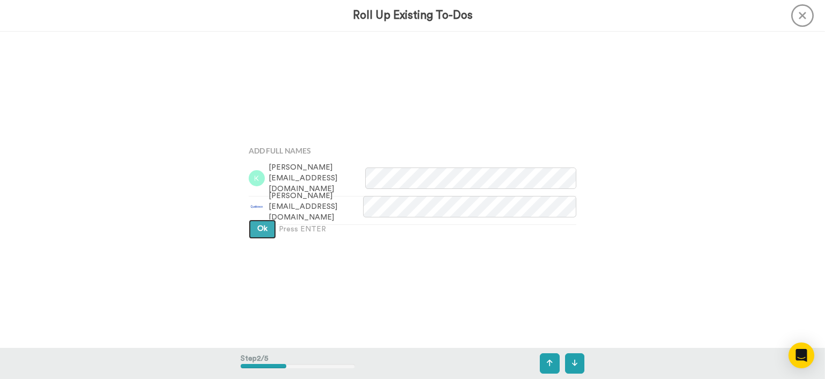
click at [267, 229] on span "Ok" at bounding box center [262, 229] width 10 height 8
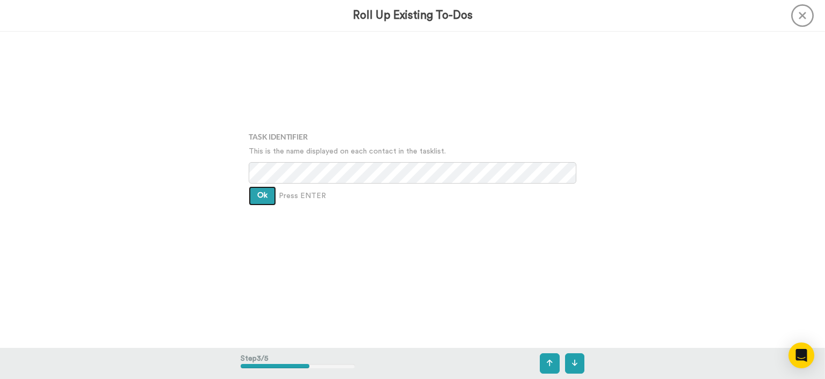
click at [264, 199] on span "Ok" at bounding box center [262, 196] width 10 height 8
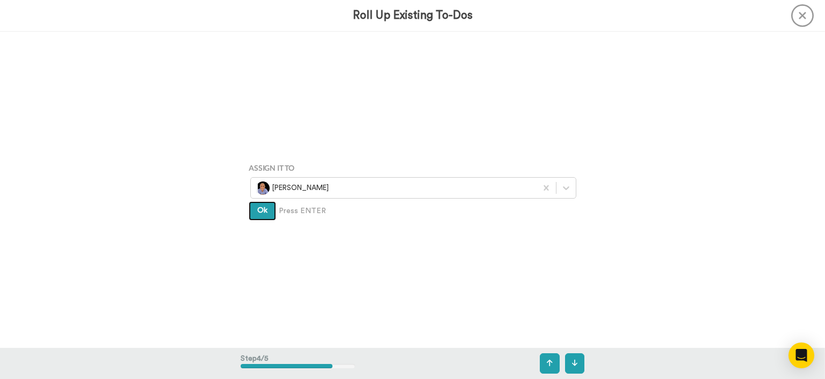
click at [264, 218] on button "Ok" at bounding box center [262, 210] width 27 height 19
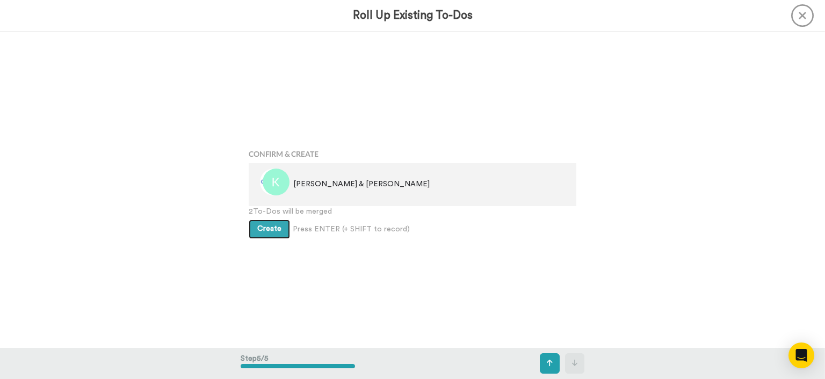
scroll to position [1265, 0]
click at [262, 219] on button "Create" at bounding box center [269, 228] width 41 height 19
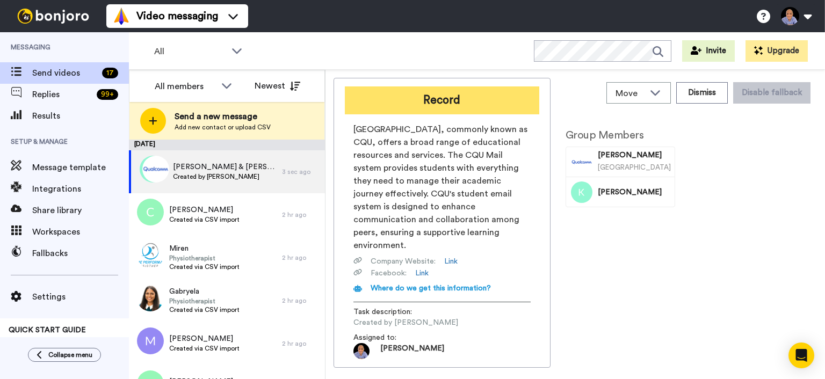
click at [522, 94] on button "Record" at bounding box center [442, 101] width 195 height 28
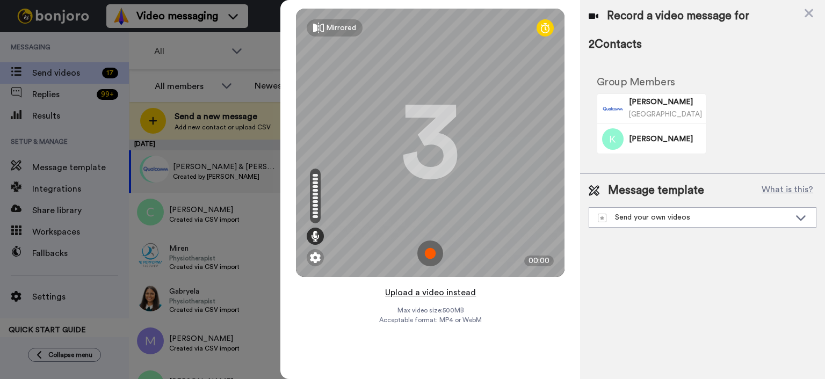
click at [422, 290] on button "Upload a video instead" at bounding box center [430, 293] width 97 height 14
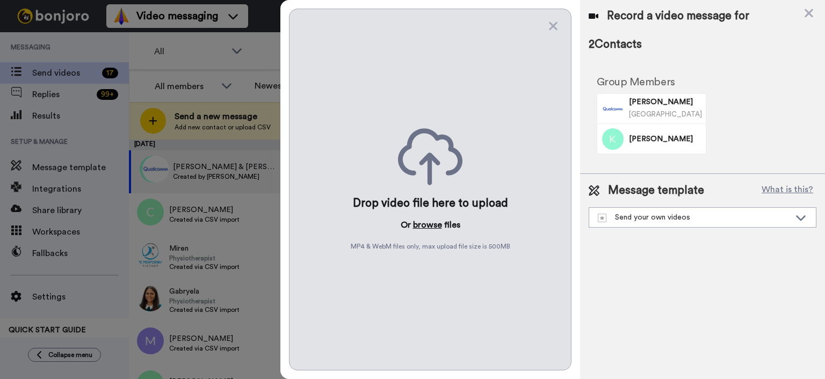
click at [419, 228] on button "browse" at bounding box center [427, 225] width 29 height 13
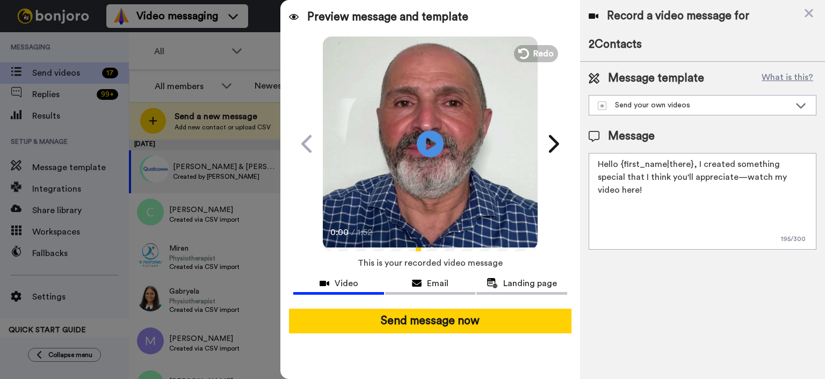
click at [530, 308] on div at bounding box center [430, 304] width 274 height 9
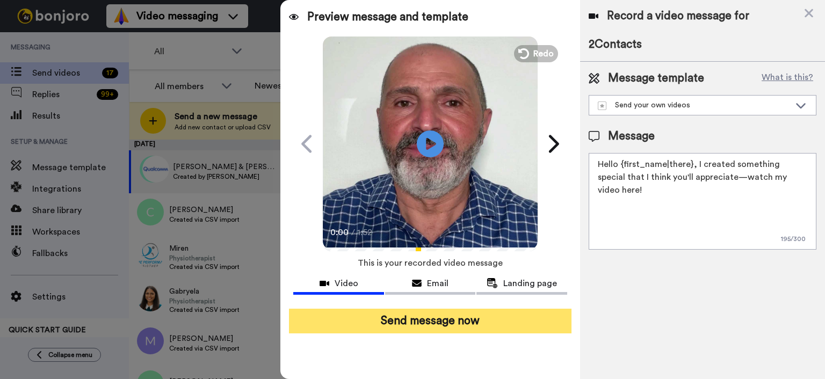
click at [530, 309] on button "Send message now" at bounding box center [430, 321] width 283 height 25
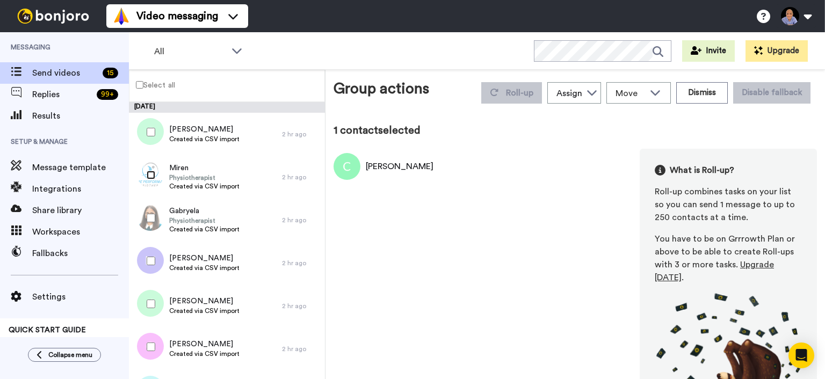
click at [153, 171] on div at bounding box center [148, 175] width 39 height 38
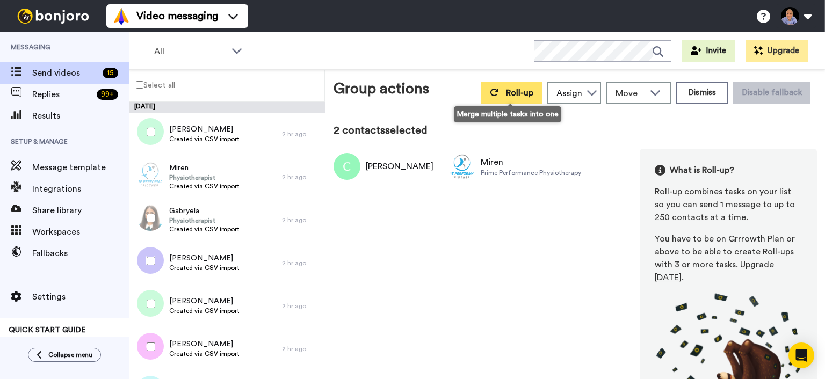
click at [491, 93] on icon at bounding box center [494, 92] width 9 height 9
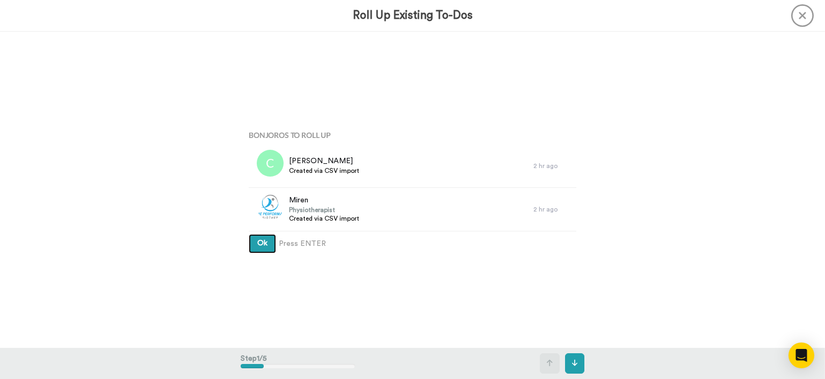
click at [263, 244] on span "Ok" at bounding box center [262, 244] width 10 height 8
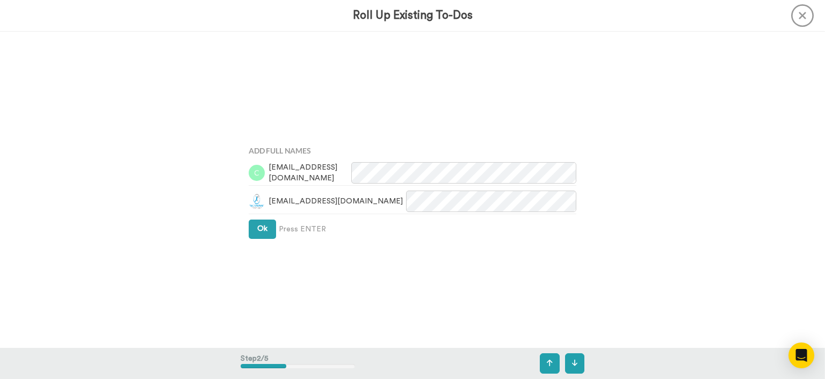
click at [263, 239] on div "Add Full Names [EMAIL_ADDRESS][DOMAIN_NAME] [EMAIL_ADDRESS][DOMAIN_NAME] Ok Pre…" at bounding box center [413, 191] width 344 height 190
click at [263, 227] on span "Ok" at bounding box center [262, 229] width 10 height 8
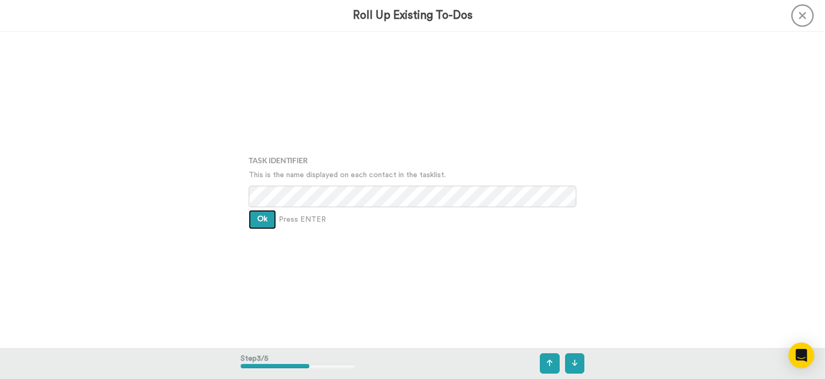
click at [263, 227] on button "Ok" at bounding box center [262, 219] width 27 height 19
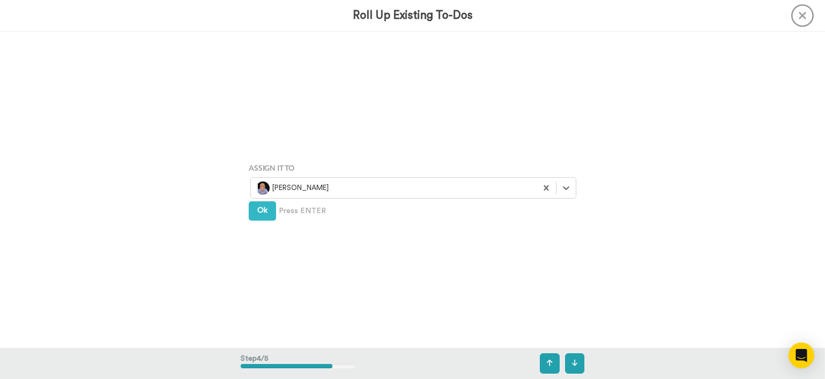
click at [263, 226] on div "Assign It To option Wayne Mahmoud, selected. Select is focused ,type to refine …" at bounding box center [413, 190] width 344 height 190
click at [263, 217] on button "Ok" at bounding box center [262, 210] width 27 height 19
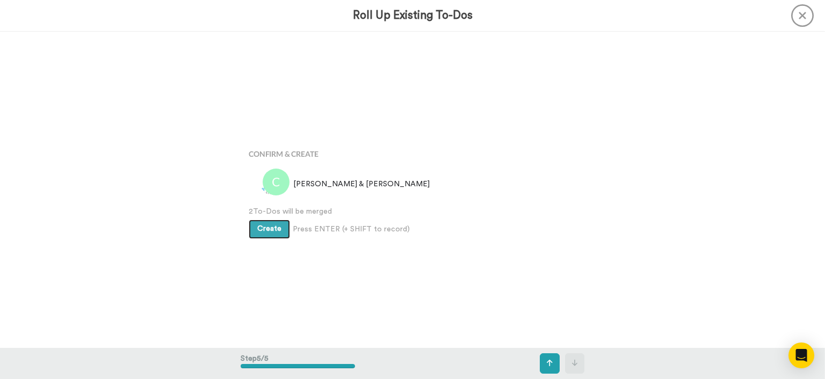
scroll to position [1265, 0]
click at [263, 217] on div "Create Press ENTER (+ SHIFT to record) Create & Add Another" at bounding box center [413, 227] width 328 height 22
click at [260, 227] on span "Create" at bounding box center [269, 228] width 24 height 8
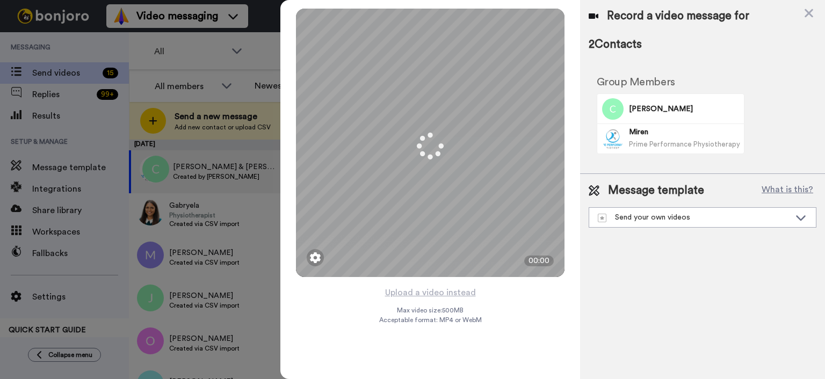
click at [527, 318] on div "Mirrored Redo 3 00:00 Upload a video instead Max video size: 500 MB Acceptable …" at bounding box center [430, 189] width 300 height 379
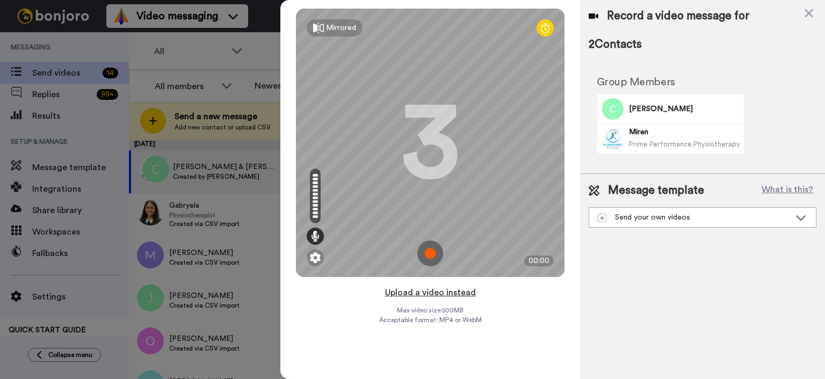
click at [450, 296] on button "Upload a video instead" at bounding box center [430, 293] width 97 height 14
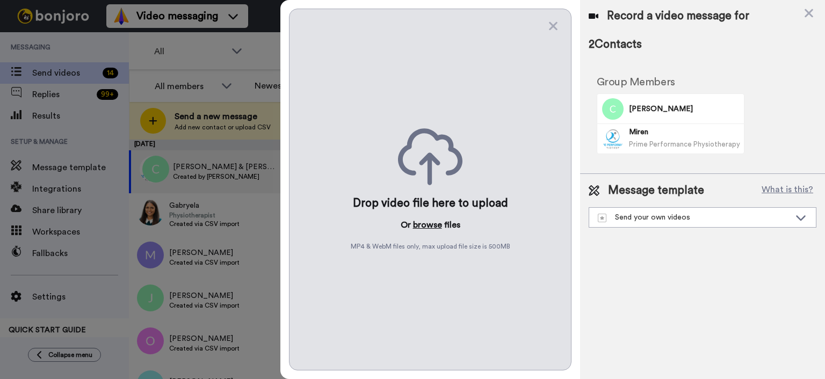
click at [429, 229] on button "browse" at bounding box center [427, 225] width 29 height 13
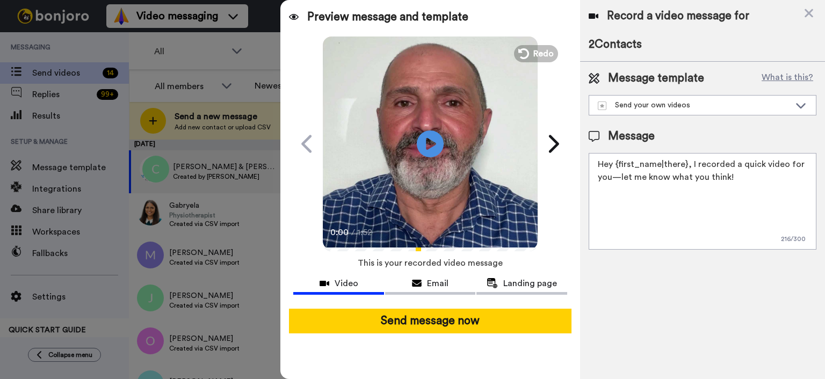
click at [503, 333] on div "Send message now" at bounding box center [430, 321] width 300 height 42
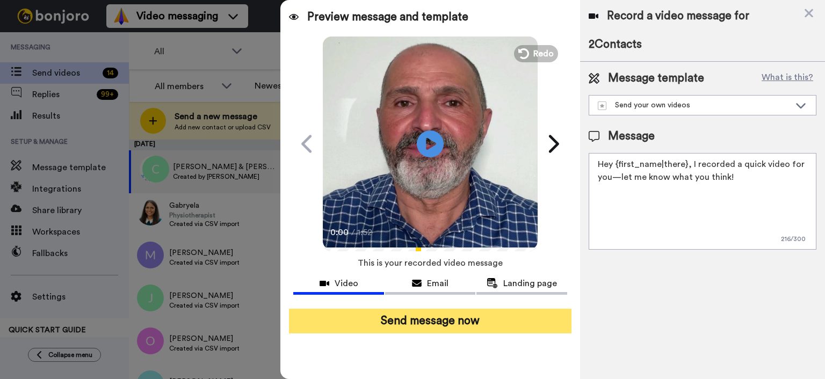
click at [500, 317] on button "Send message now" at bounding box center [430, 321] width 283 height 25
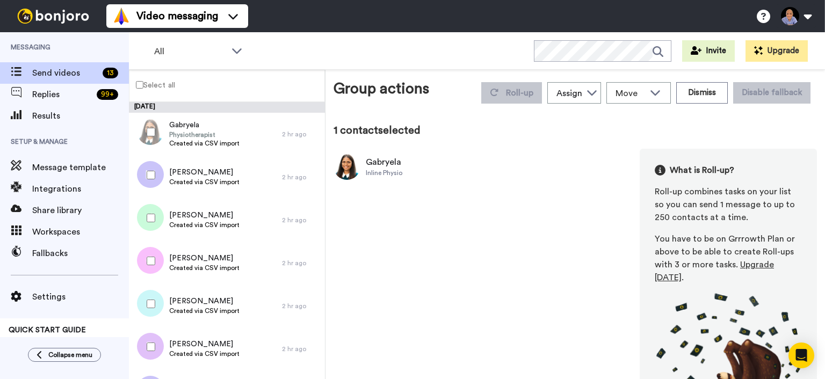
click at [146, 190] on div at bounding box center [148, 175] width 39 height 38
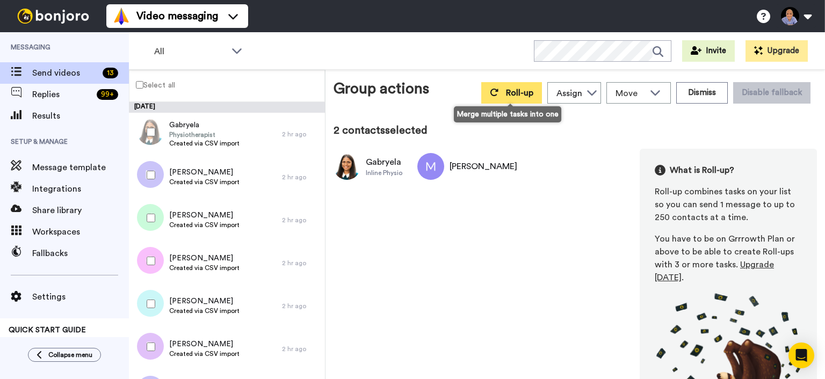
click at [525, 93] on span "Roll-up" at bounding box center [519, 93] width 27 height 9
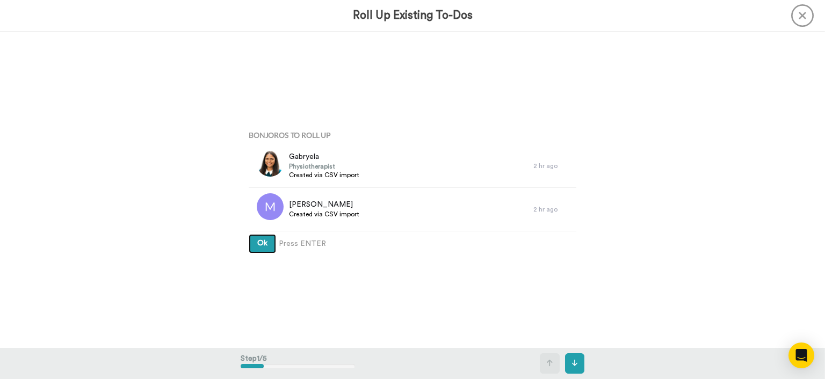
click at [271, 253] on button "Ok" at bounding box center [262, 243] width 27 height 19
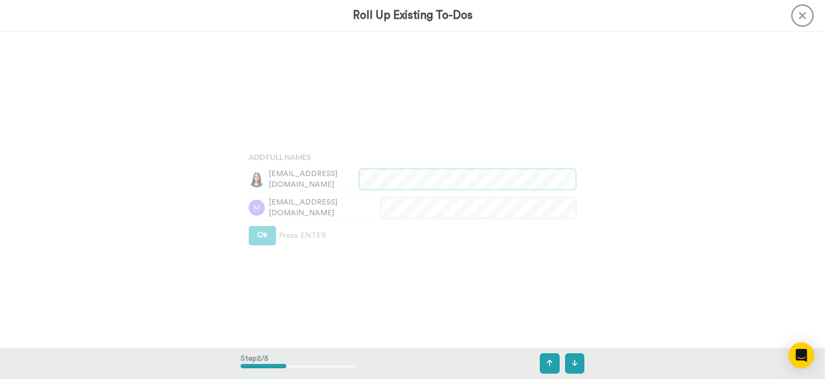
scroll to position [316, 0]
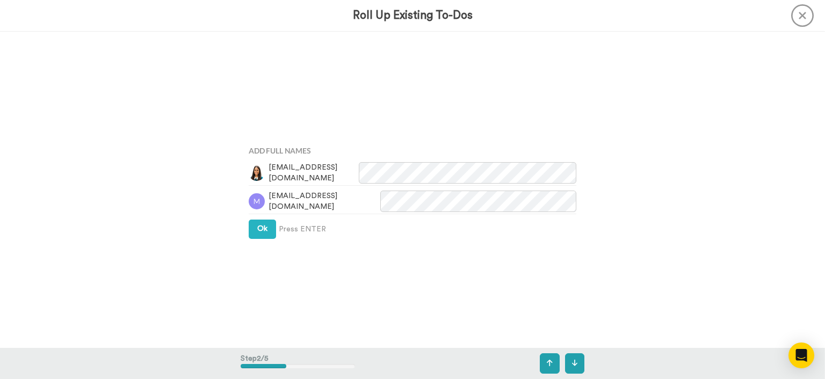
click at [268, 243] on div "Add Full Names gaby@inlinephysio.com.au michael_sherry222@hotmail.com Ok Press …" at bounding box center [413, 191] width 344 height 190
click at [273, 235] on button "Ok" at bounding box center [262, 229] width 27 height 19
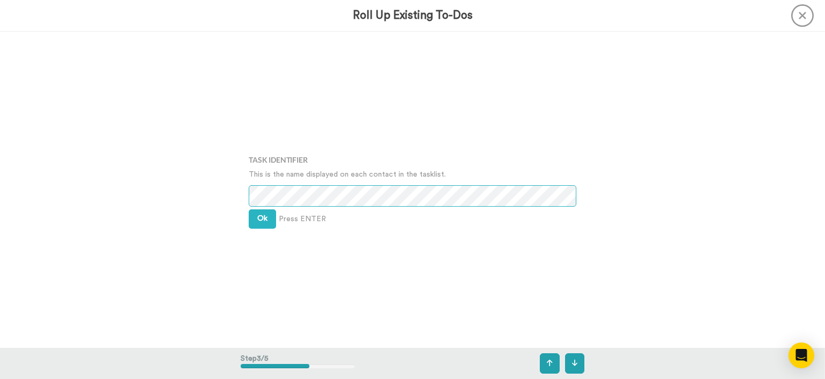
scroll to position [633, 0]
click at [249, 206] on div "Task Identifier This is the name displayed on each contact in the tasklist. Ok …" at bounding box center [413, 190] width 344 height 190
click at [250, 212] on button "Ok" at bounding box center [262, 219] width 27 height 19
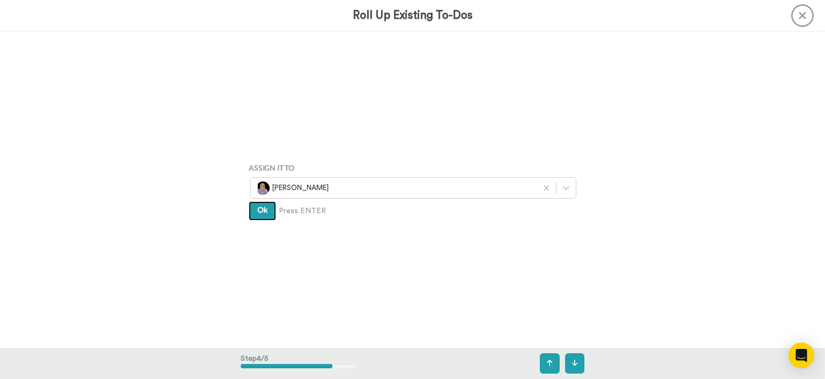
click at [268, 214] on button "Ok" at bounding box center [262, 210] width 27 height 19
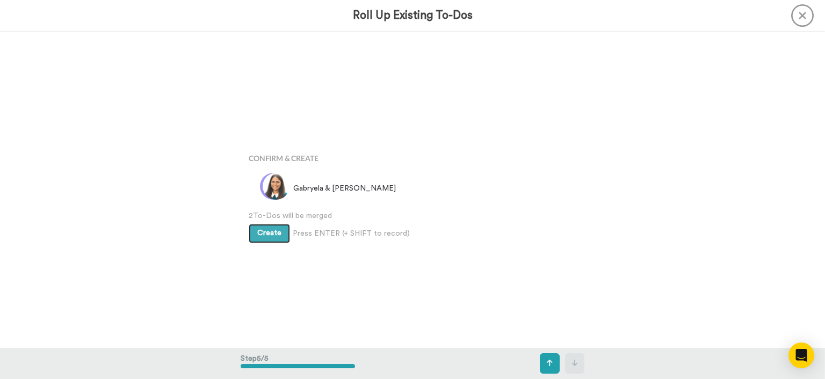
scroll to position [1265, 0]
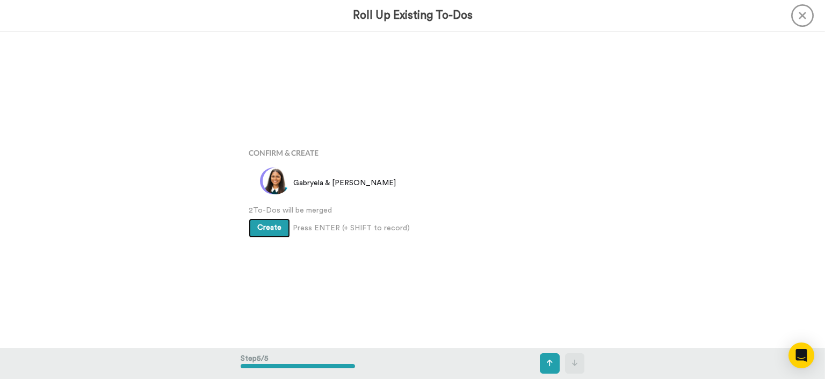
click at [268, 230] on span "Create" at bounding box center [269, 228] width 24 height 8
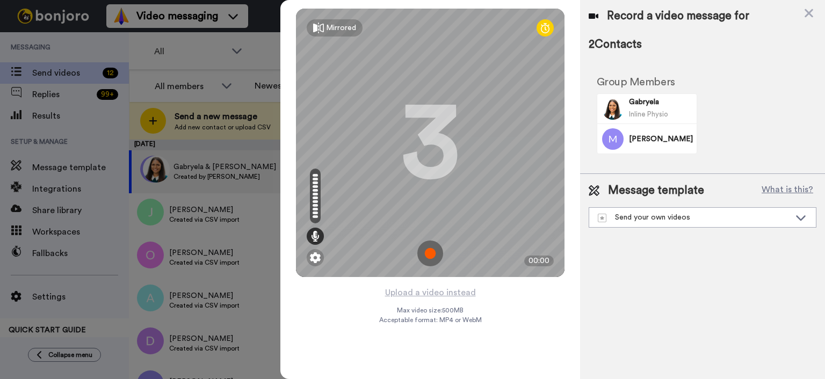
click at [407, 285] on div "Mirrored Redo 3 00:00" at bounding box center [430, 143] width 300 height 286
click at [407, 293] on button "Upload a video instead" at bounding box center [430, 293] width 97 height 14
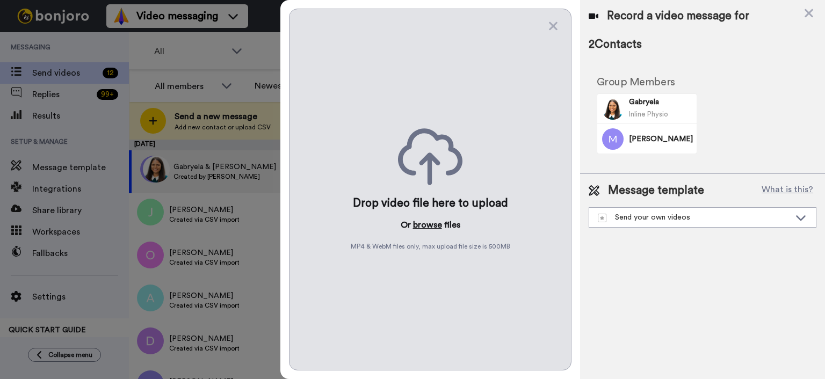
click at [426, 226] on button "browse" at bounding box center [427, 225] width 29 height 13
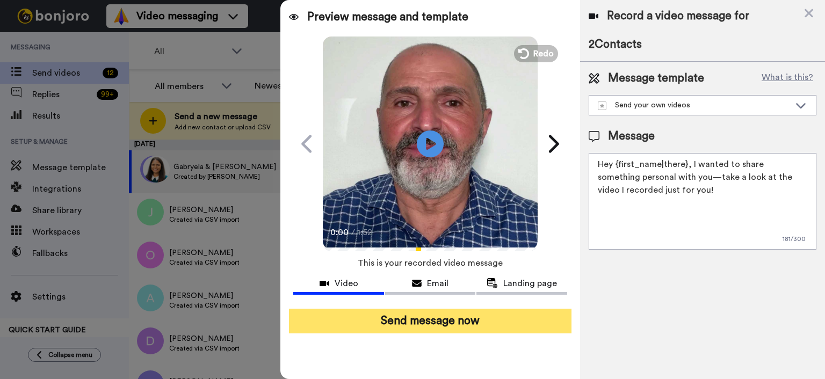
click at [510, 315] on button "Send message now" at bounding box center [430, 321] width 283 height 25
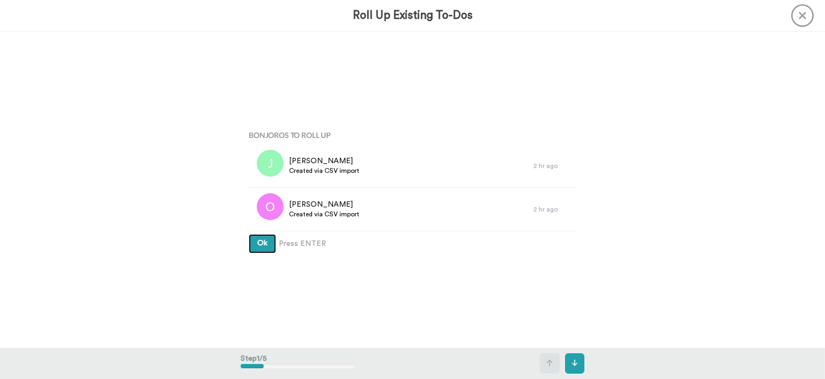
click at [265, 249] on button "Ok" at bounding box center [262, 243] width 27 height 19
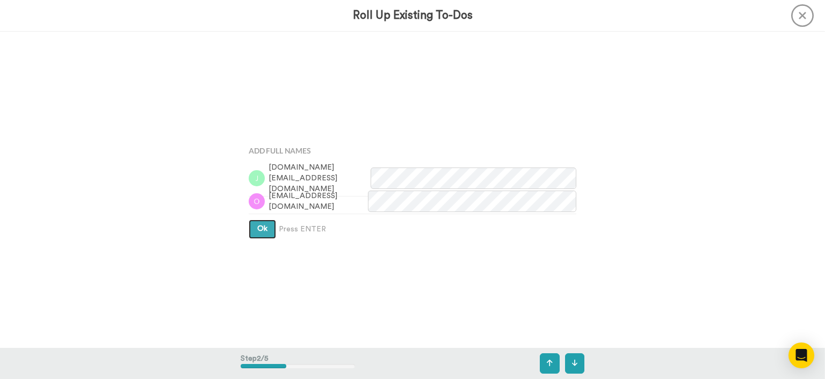
click at [265, 235] on button "Ok" at bounding box center [262, 229] width 27 height 19
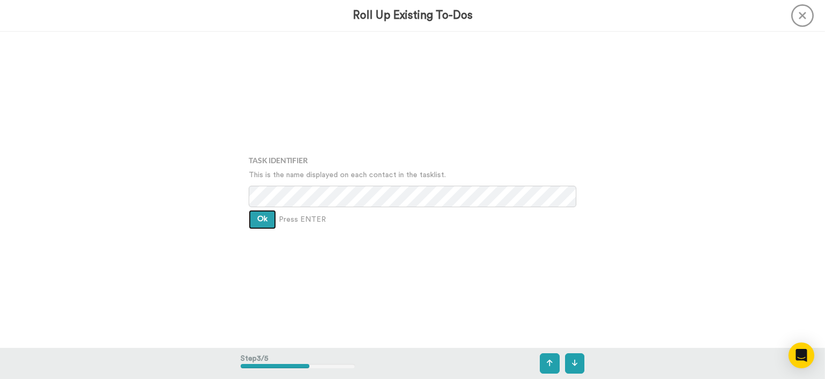
click at [265, 224] on button "Ok" at bounding box center [262, 219] width 27 height 19
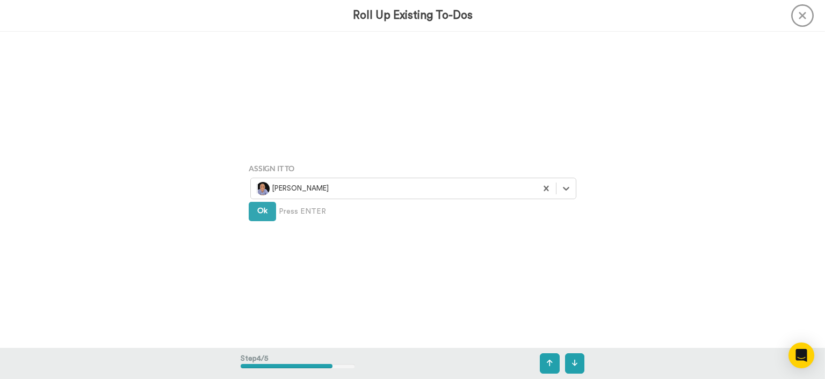
click at [264, 222] on div "Assign It To option Wayne Mahmoud, selected. Select is focused ,type to refine …" at bounding box center [413, 191] width 344 height 190
click at [262, 211] on span "Ok" at bounding box center [262, 211] width 10 height 8
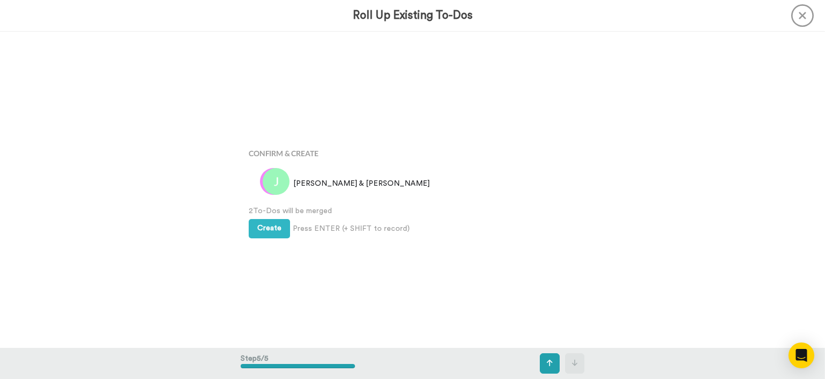
scroll to position [1265, 0]
click at [262, 214] on span "2 To-Dos will be merged" at bounding box center [413, 210] width 328 height 11
click at [262, 222] on button "Create" at bounding box center [269, 228] width 41 height 19
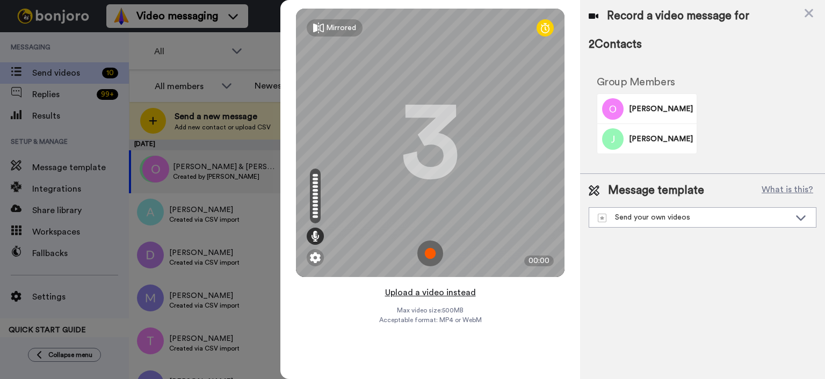
click at [412, 293] on button "Upload a video instead" at bounding box center [430, 293] width 97 height 14
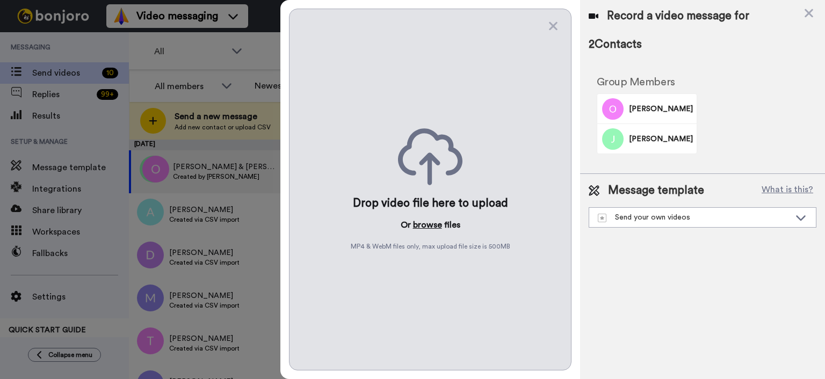
click at [427, 225] on button "browse" at bounding box center [427, 225] width 29 height 13
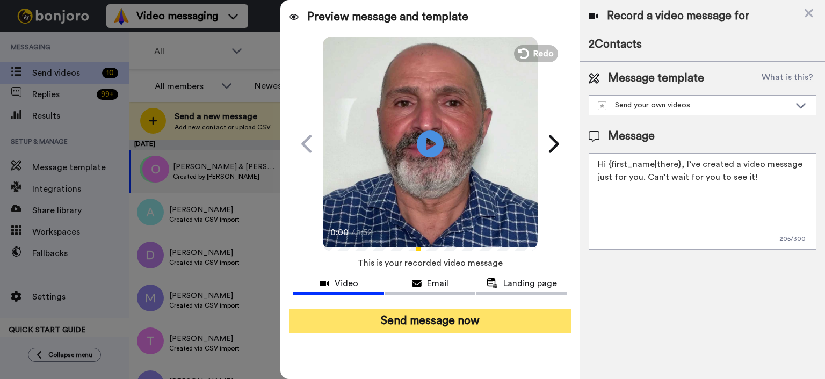
click at [450, 326] on button "Send message now" at bounding box center [430, 321] width 283 height 25
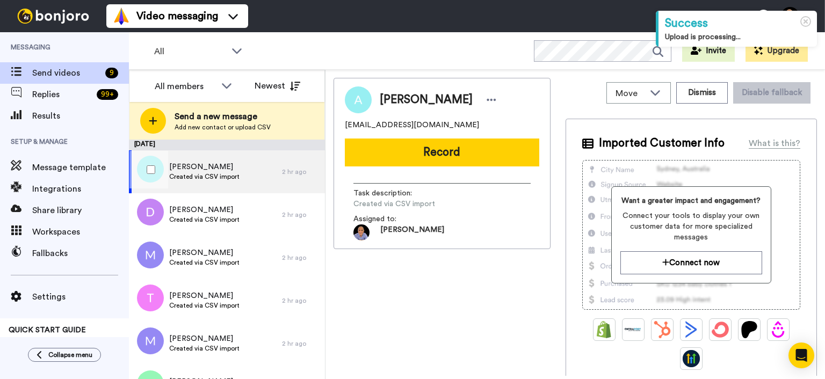
click at [152, 182] on div at bounding box center [148, 170] width 39 height 38
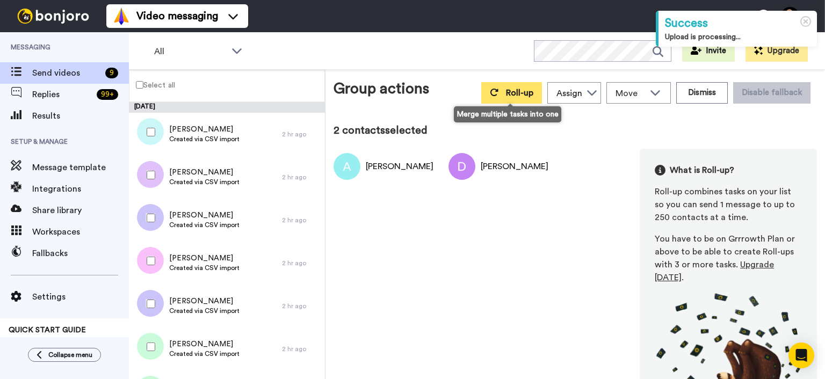
click at [507, 92] on span "Roll-up" at bounding box center [519, 93] width 27 height 9
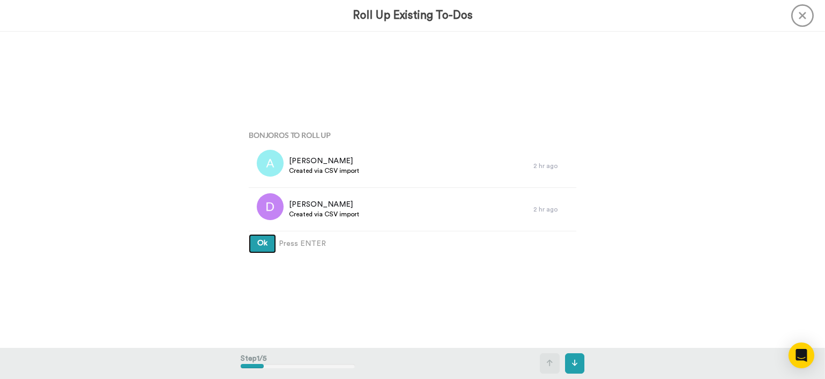
click at [261, 241] on span "Ok" at bounding box center [262, 244] width 10 height 8
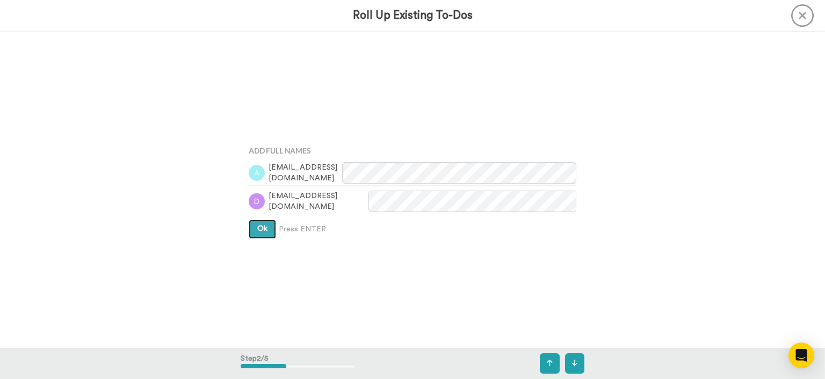
click at [263, 223] on button "Ok" at bounding box center [262, 229] width 27 height 19
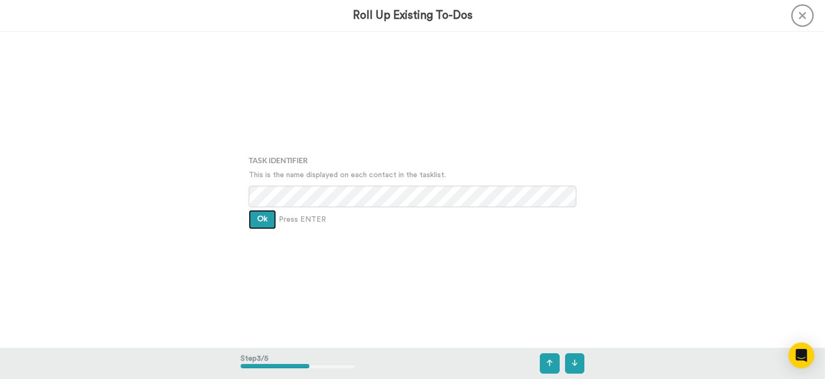
click at [265, 227] on button "Ok" at bounding box center [262, 219] width 27 height 19
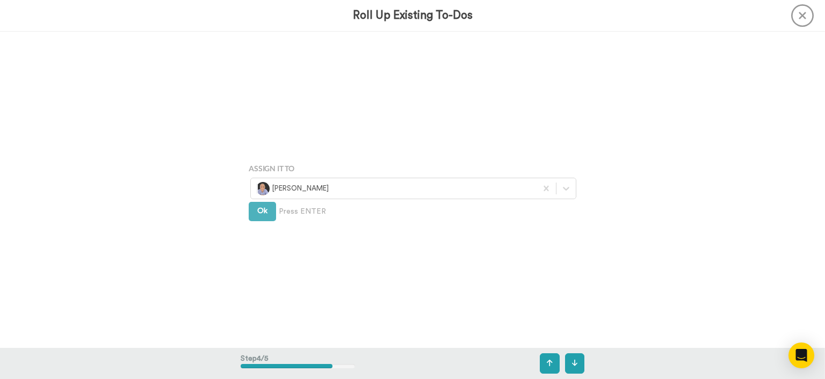
click at [265, 227] on div "Assign It To Wayne Mahmoud Ok Press ENTER" at bounding box center [413, 191] width 344 height 190
click at [265, 218] on button "Ok" at bounding box center [262, 210] width 27 height 19
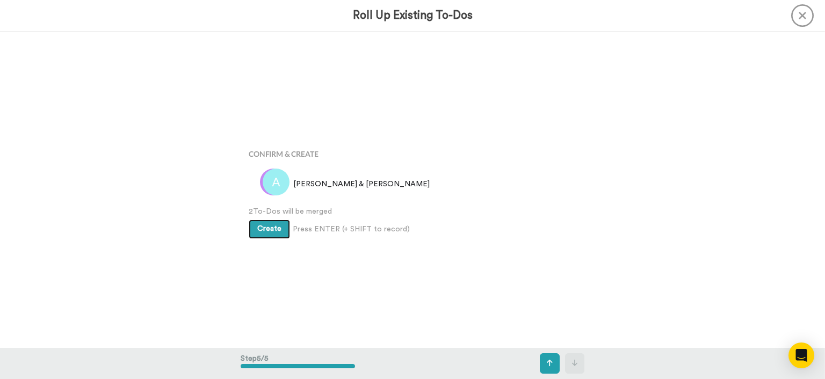
scroll to position [1265, 0]
click at [265, 219] on button "Create" at bounding box center [269, 228] width 41 height 19
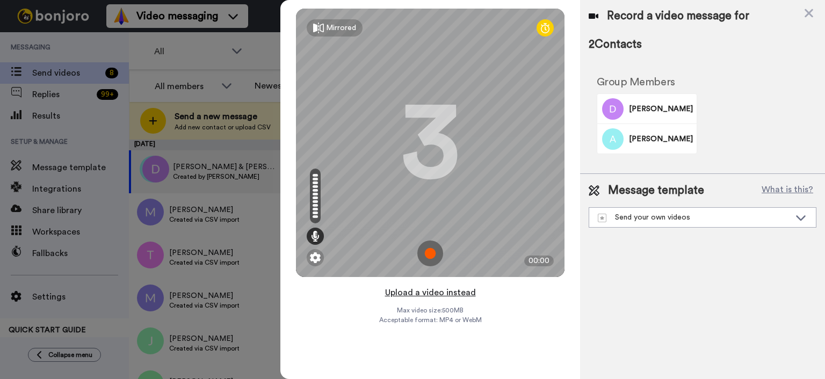
click at [444, 292] on button "Upload a video instead" at bounding box center [430, 293] width 97 height 14
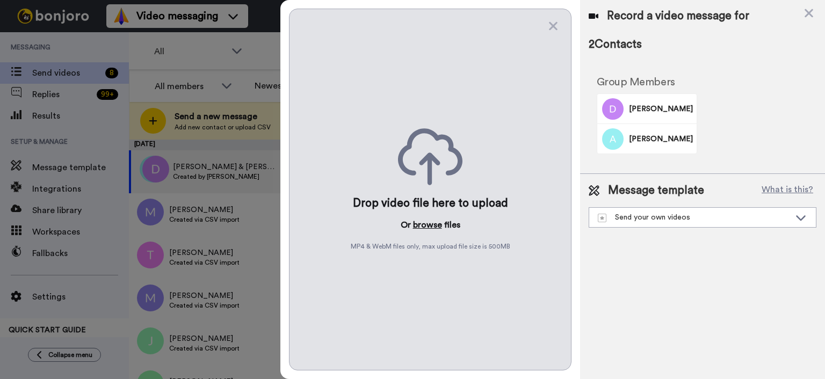
click at [440, 220] on button "browse" at bounding box center [427, 225] width 29 height 13
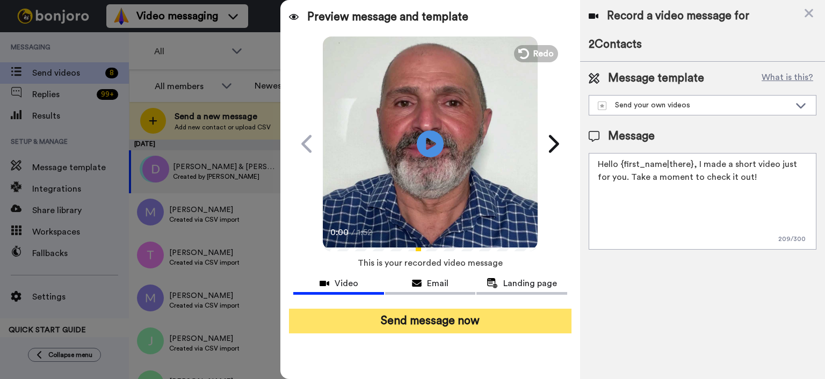
click at [511, 330] on button "Send message now" at bounding box center [430, 321] width 283 height 25
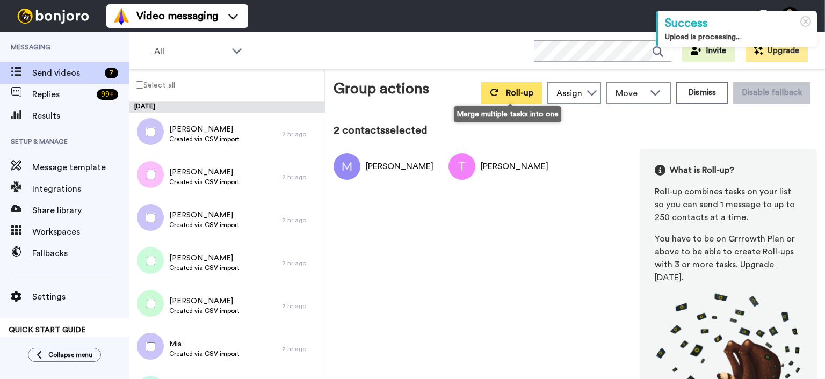
click at [524, 98] on button "Roll-up" at bounding box center [511, 92] width 61 height 21
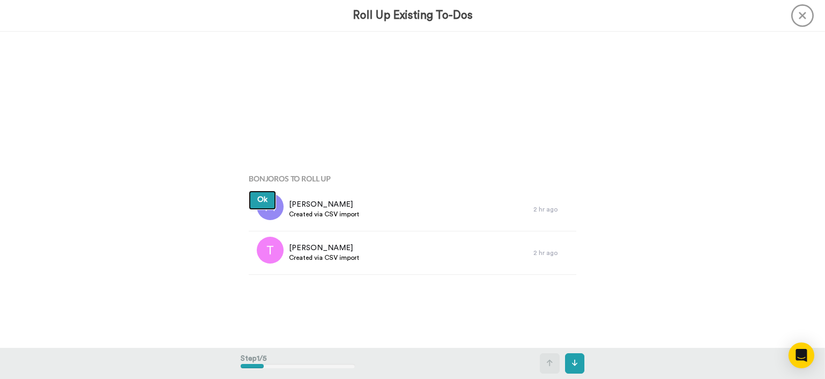
click at [263, 205] on button "Ok" at bounding box center [262, 200] width 27 height 19
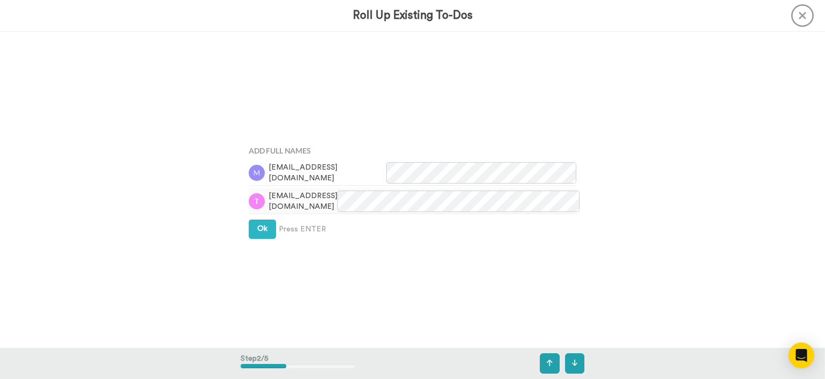
click at [263, 203] on img at bounding box center [257, 201] width 16 height 16
click at [263, 218] on div "Add Full Names marymetcalfemassage@gmail.com tltink@hotmail.com Ok Press ENTER" at bounding box center [413, 191] width 344 height 190
click at [265, 223] on button "Ok" at bounding box center [262, 229] width 27 height 19
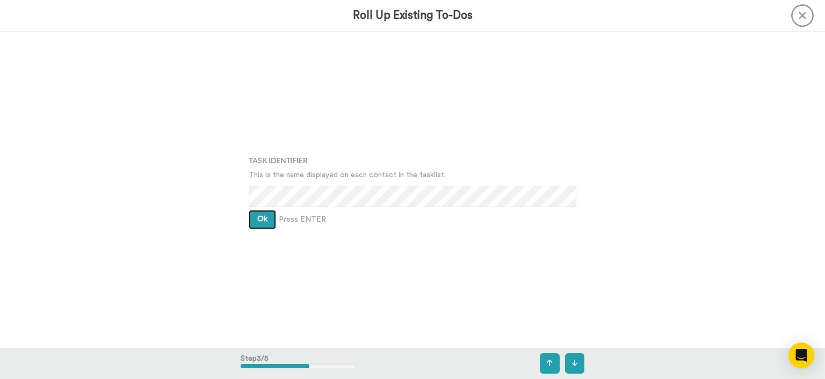
click at [265, 224] on button "Ok" at bounding box center [262, 219] width 27 height 19
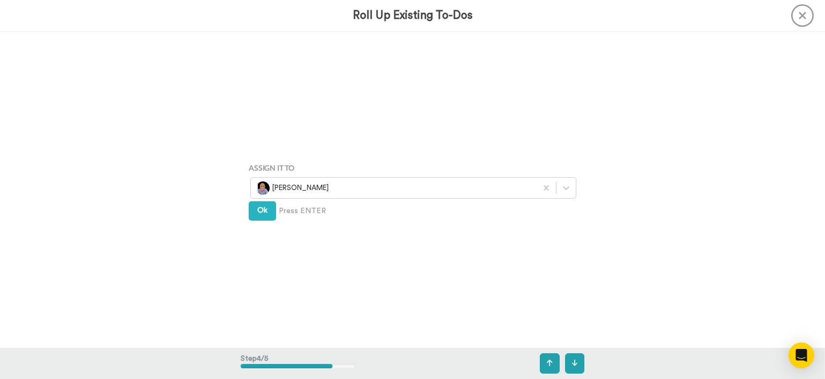
click at [265, 224] on div "Assign It To Wayne Mahmoud Ok Press ENTER" at bounding box center [413, 190] width 344 height 190
click at [261, 206] on button "Ok" at bounding box center [262, 210] width 27 height 19
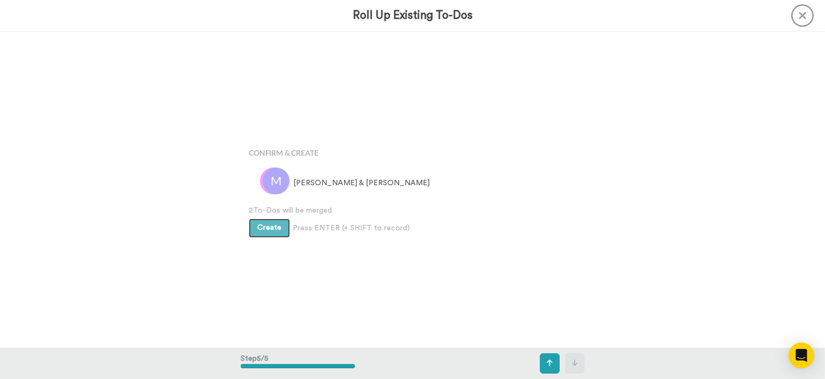
scroll to position [1265, 0]
click at [263, 229] on span "Create" at bounding box center [269, 228] width 24 height 8
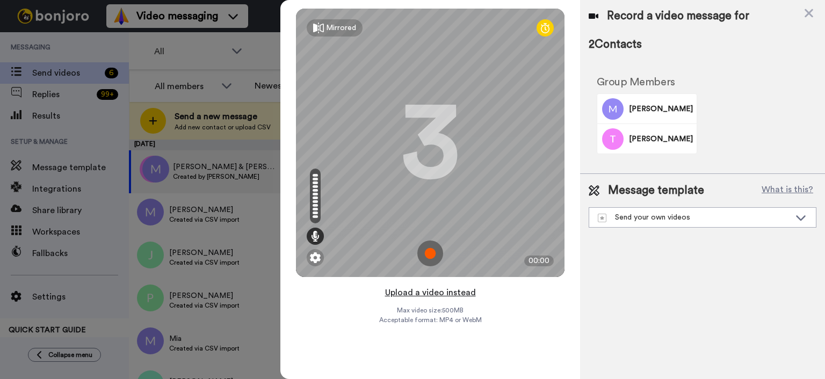
click at [456, 297] on button "Upload a video instead" at bounding box center [430, 293] width 97 height 14
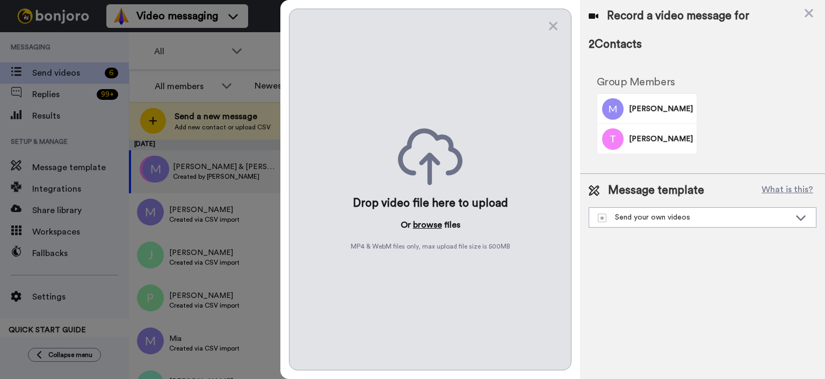
click at [427, 227] on button "browse" at bounding box center [427, 225] width 29 height 13
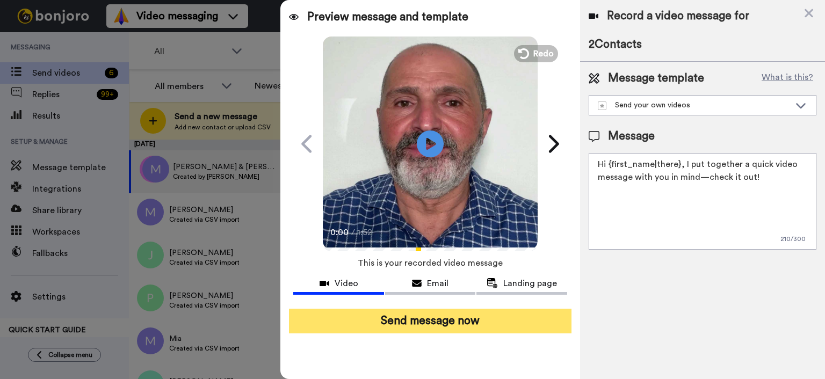
drag, startPoint x: 548, startPoint y: 335, endPoint x: 536, endPoint y: 320, distance: 19.1
click at [547, 335] on div "Send message now" at bounding box center [430, 321] width 300 height 42
click at [536, 320] on button "Send message now" at bounding box center [430, 321] width 283 height 25
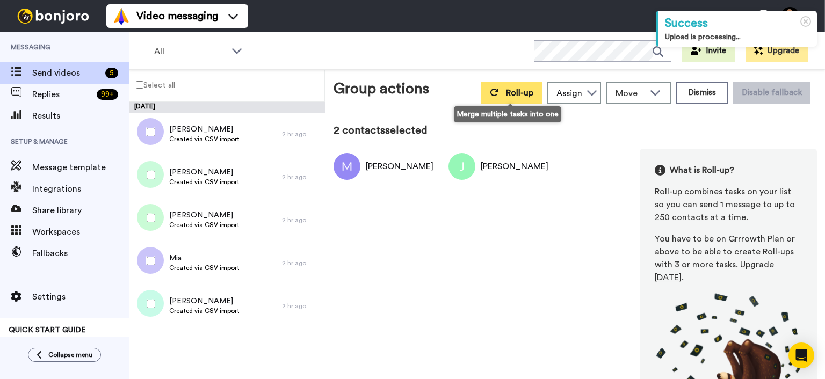
click at [485, 96] on button "Roll-up" at bounding box center [511, 92] width 61 height 21
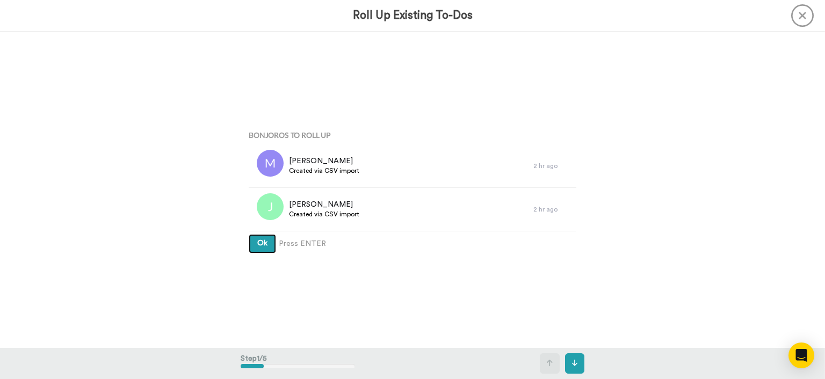
click at [266, 244] on span "Ok" at bounding box center [262, 244] width 10 height 8
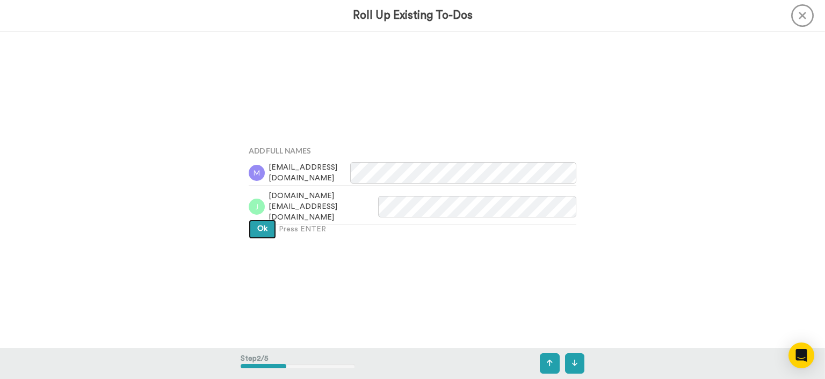
click at [263, 233] on button "Ok" at bounding box center [262, 229] width 27 height 19
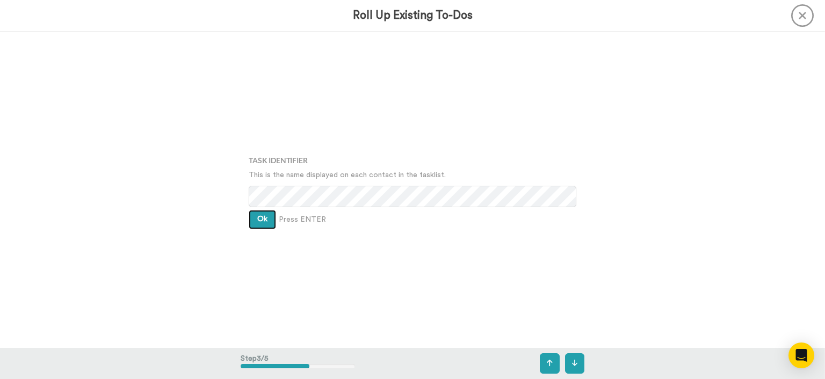
click at [261, 226] on button "Ok" at bounding box center [262, 219] width 27 height 19
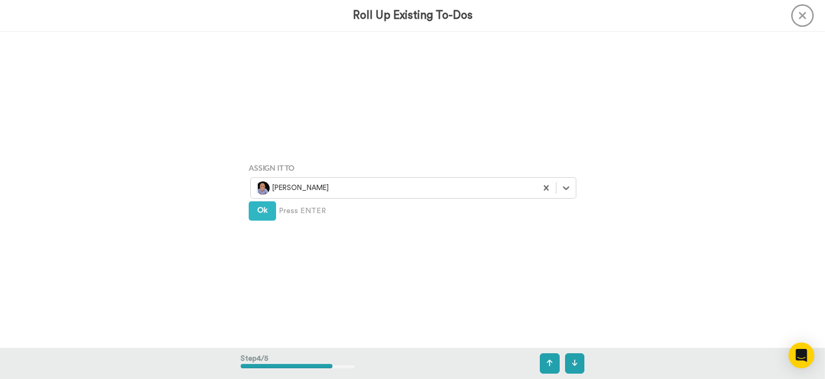
click at [261, 226] on div "Assign It To Select is focused ,type to refine list, press Down to open the men…" at bounding box center [413, 190] width 344 height 190
click at [261, 211] on span "Ok" at bounding box center [262, 211] width 10 height 8
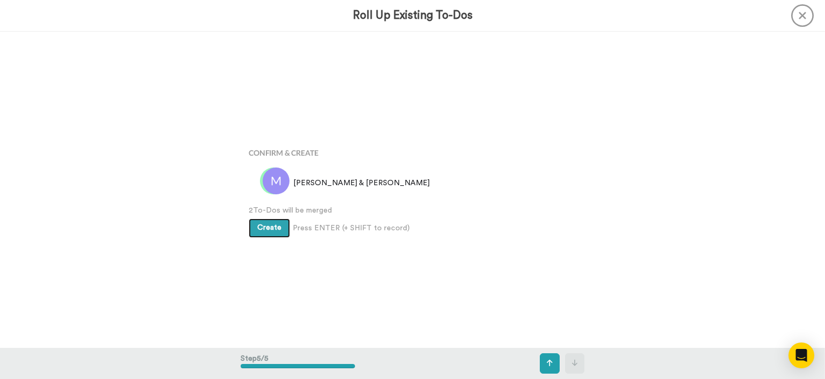
scroll to position [1265, 0]
click at [263, 228] on span "Create" at bounding box center [269, 228] width 24 height 8
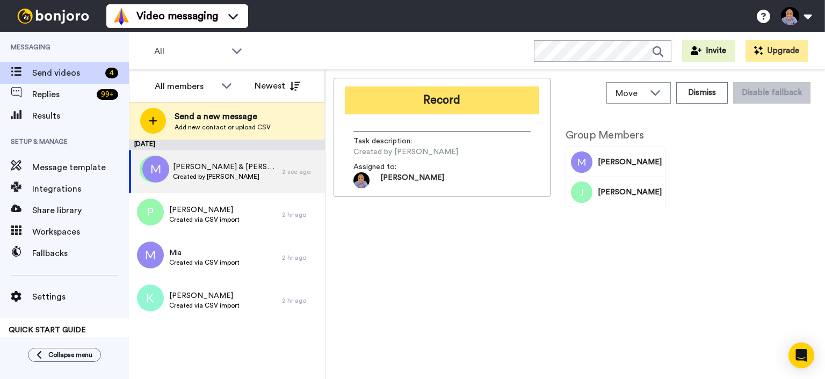
click at [500, 91] on button "Record" at bounding box center [442, 101] width 195 height 28
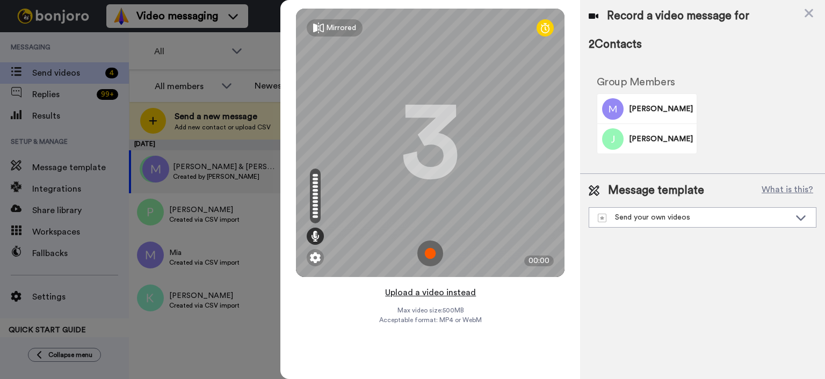
click at [404, 293] on button "Upload a video instead" at bounding box center [430, 293] width 97 height 14
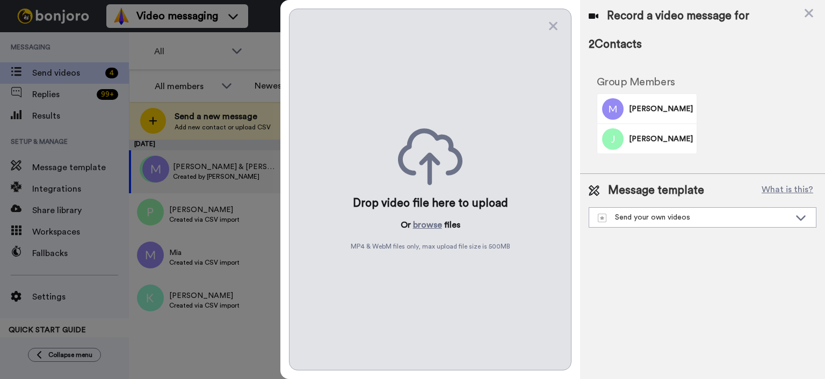
click at [413, 225] on p "Or browse files" at bounding box center [431, 225] width 60 height 13
click at [420, 227] on button "browse" at bounding box center [427, 225] width 29 height 13
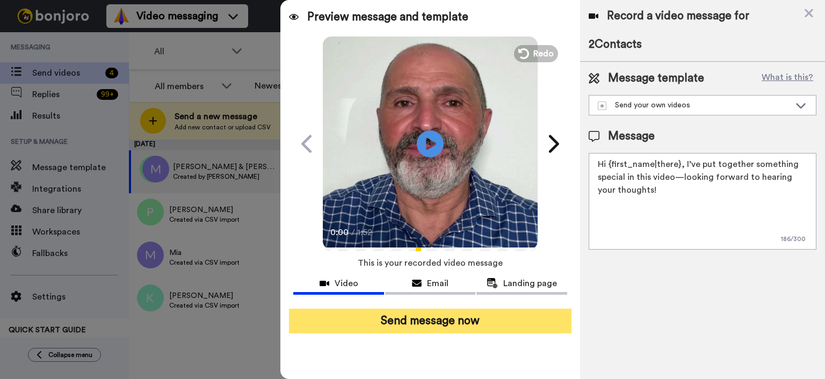
click at [487, 326] on button "Send message now" at bounding box center [430, 321] width 283 height 25
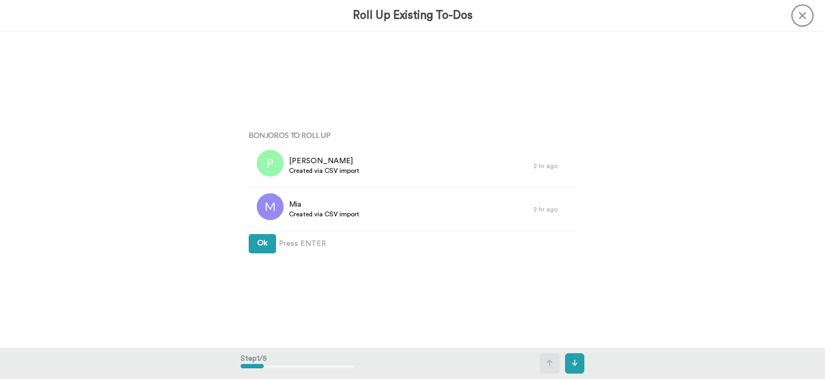
click at [264, 237] on button "Ok" at bounding box center [262, 243] width 27 height 19
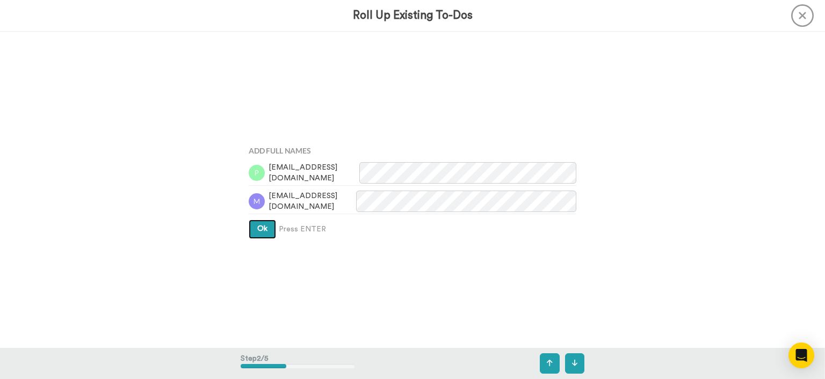
click at [265, 227] on span "Ok" at bounding box center [262, 229] width 10 height 8
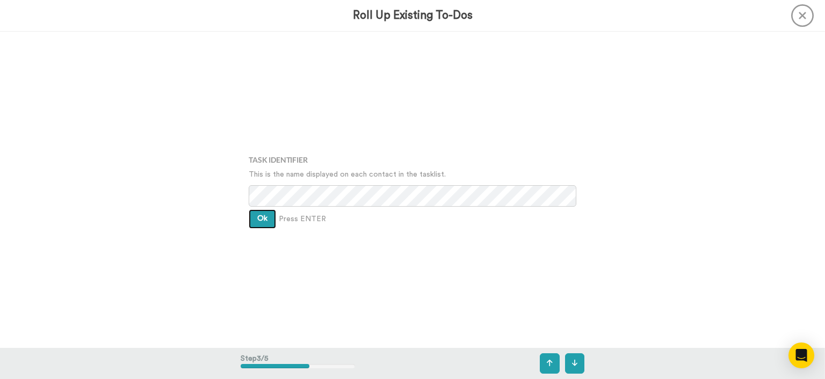
click at [265, 227] on button "Ok" at bounding box center [262, 219] width 27 height 19
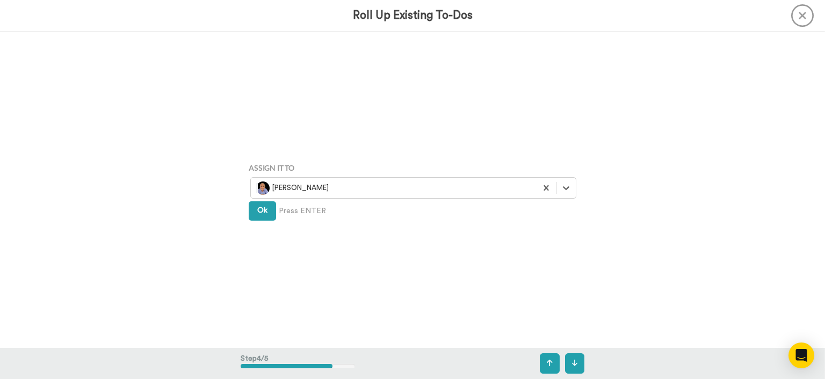
scroll to position [949, 0]
click at [269, 201] on button "Ok" at bounding box center [262, 210] width 27 height 19
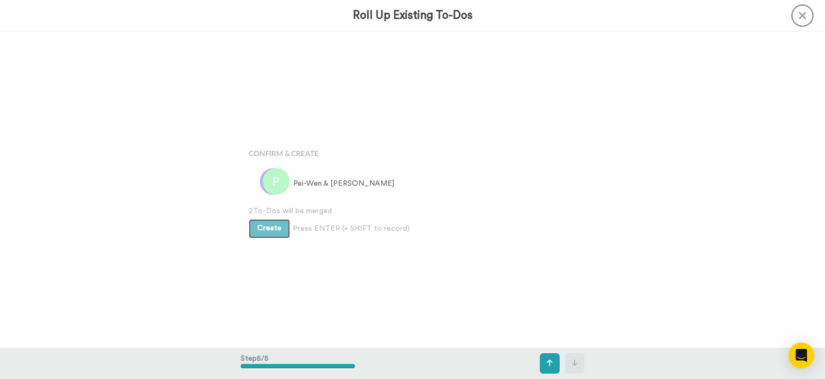
click at [269, 201] on div at bounding box center [269, 184] width 37 height 43
click at [268, 224] on button "Create" at bounding box center [269, 228] width 41 height 19
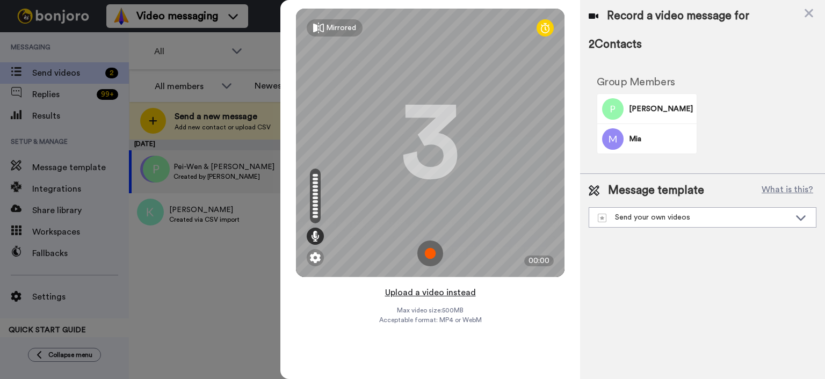
click at [425, 297] on button "Upload a video instead" at bounding box center [430, 293] width 97 height 14
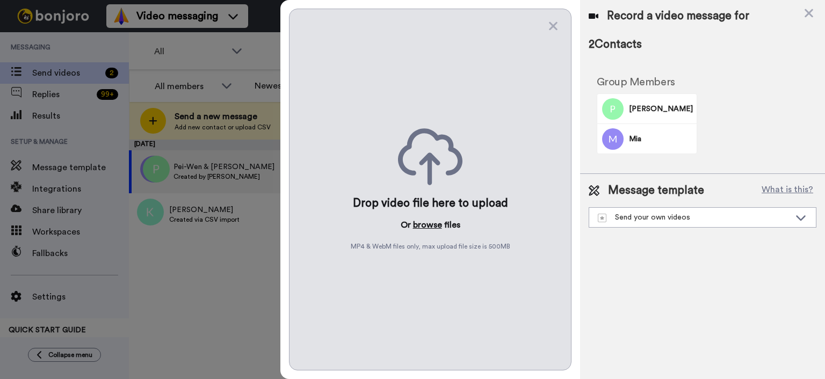
click at [429, 224] on button "browse" at bounding box center [427, 225] width 29 height 13
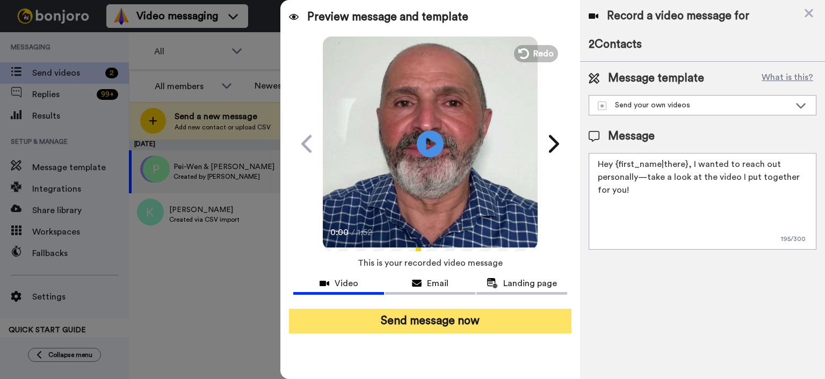
click at [495, 318] on button "Send message now" at bounding box center [430, 321] width 283 height 25
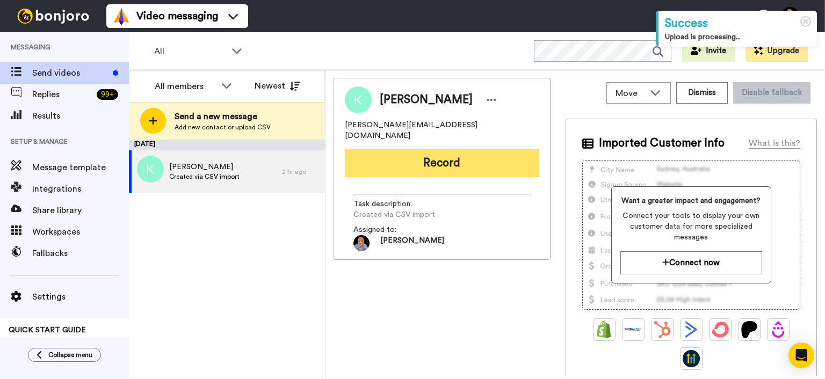
click at [446, 149] on button "Record" at bounding box center [442, 163] width 195 height 28
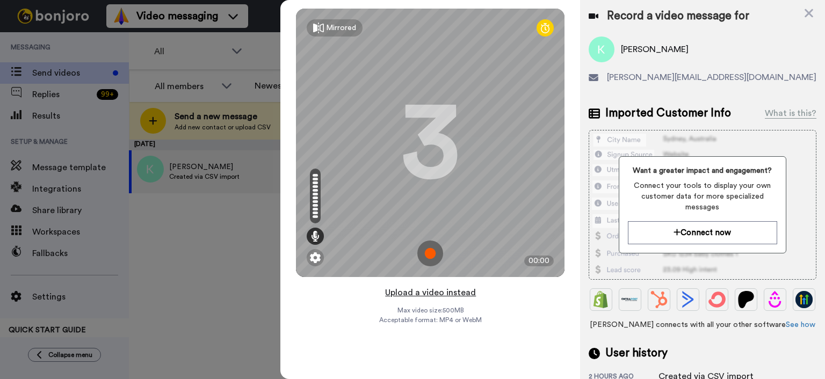
click at [449, 287] on button "Upload a video instead" at bounding box center [430, 293] width 97 height 14
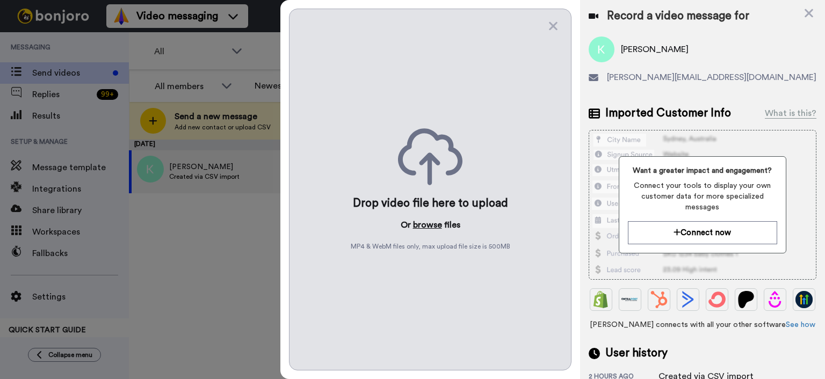
click at [438, 227] on button "browse" at bounding box center [427, 225] width 29 height 13
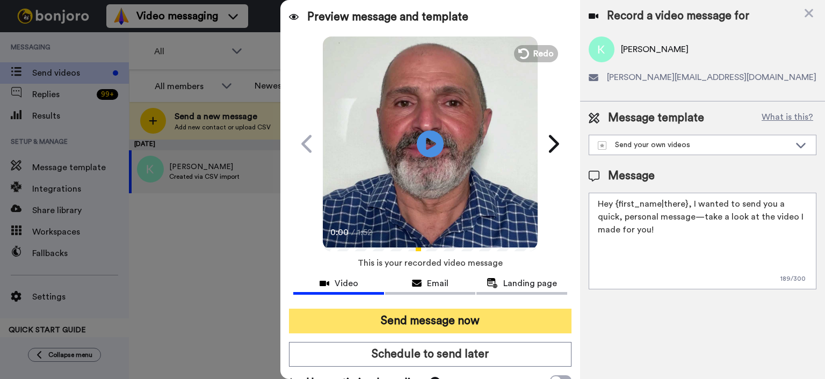
click at [505, 324] on button "Send message now" at bounding box center [430, 321] width 283 height 25
